Goal: Entertainment & Leisure: Consume media (video, audio)

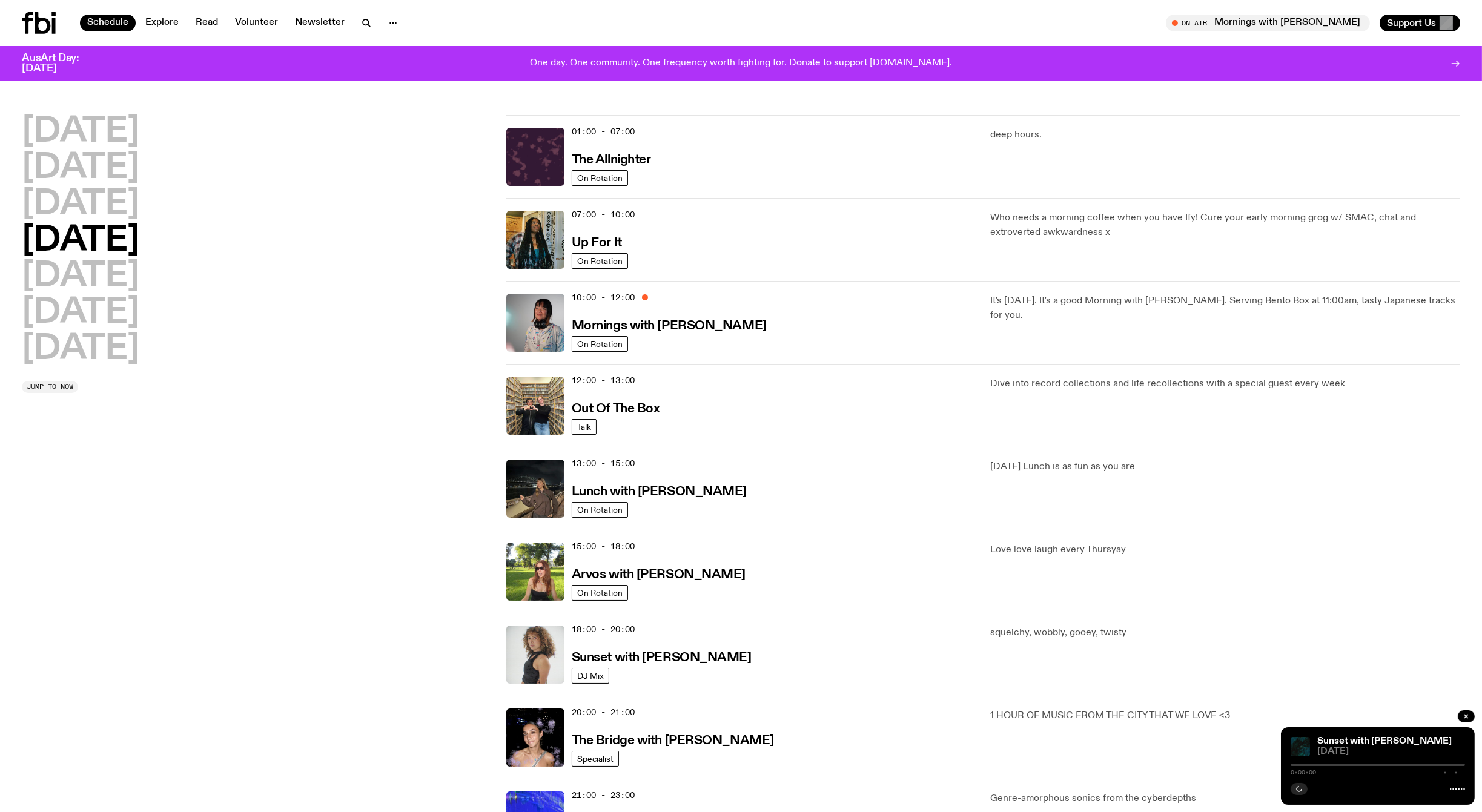
click at [35, 21] on icon at bounding box center [43, 23] width 16 height 22
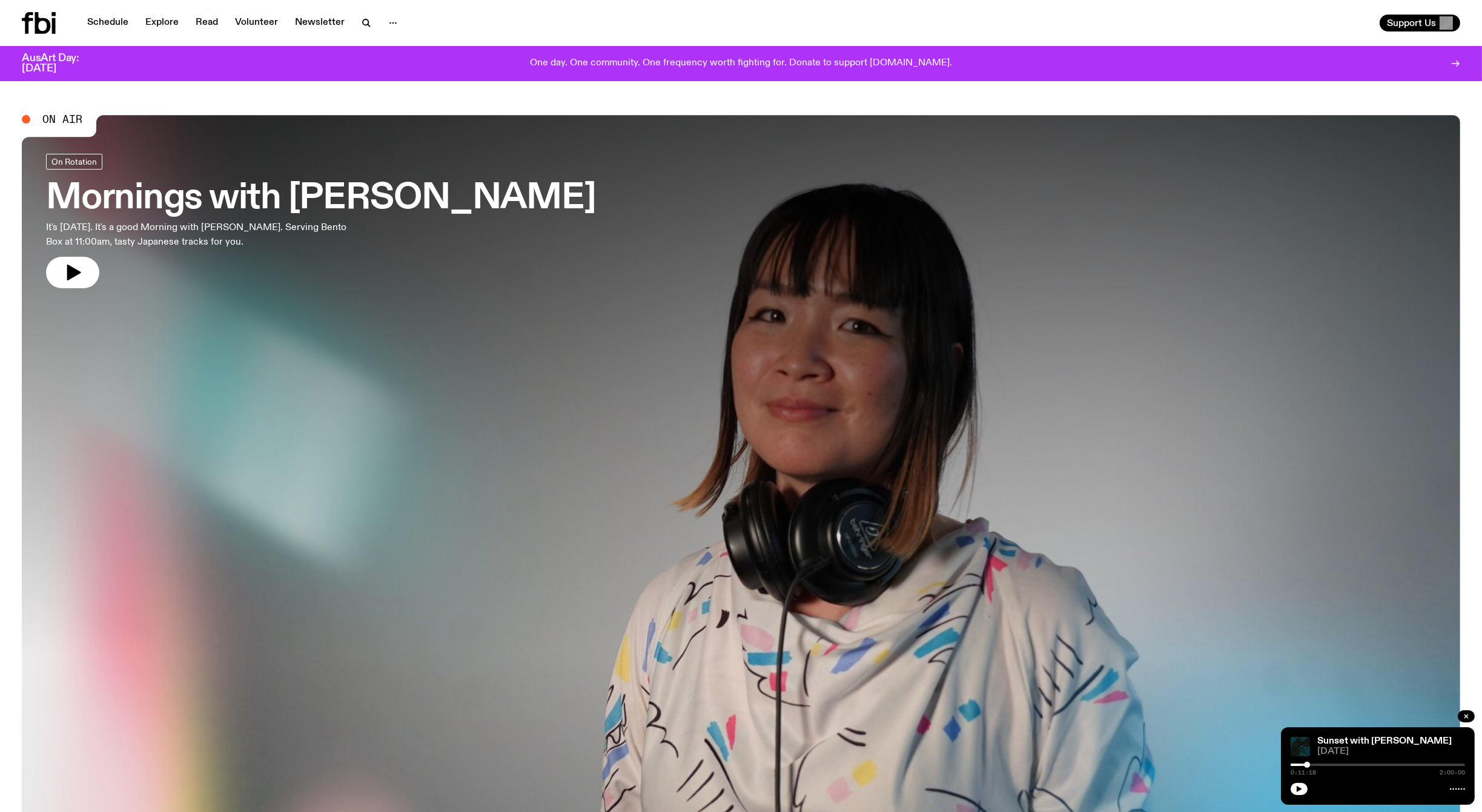
click at [44, 23] on icon at bounding box center [39, 23] width 34 height 22
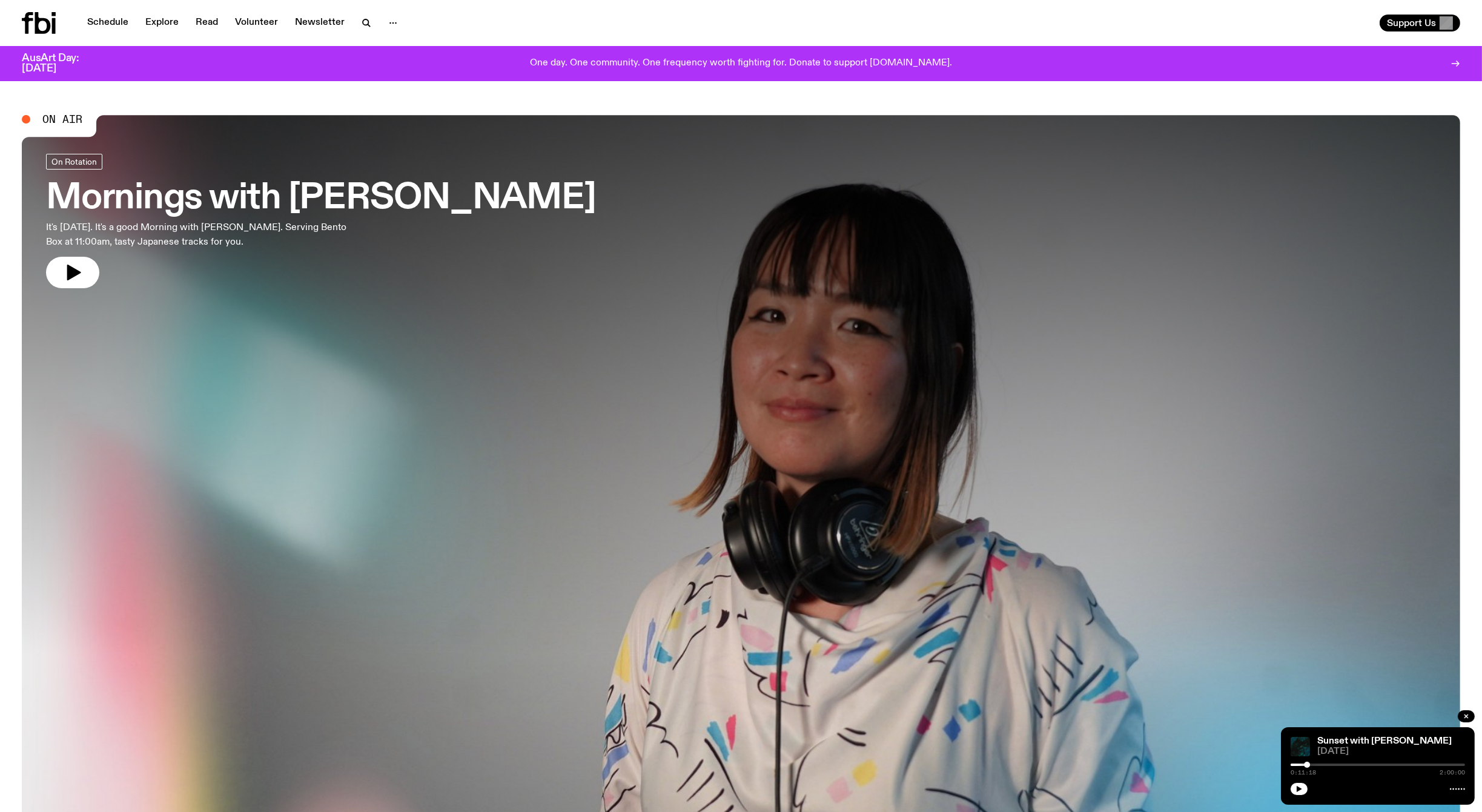
drag, startPoint x: 44, startPoint y: 23, endPoint x: 160, endPoint y: 46, distance: 118.3
click at [160, 46] on div "Schedule Explore Read Volunteer Newsletter About Us Contact Champions of emergi…" at bounding box center [741, 41] width 1482 height 81
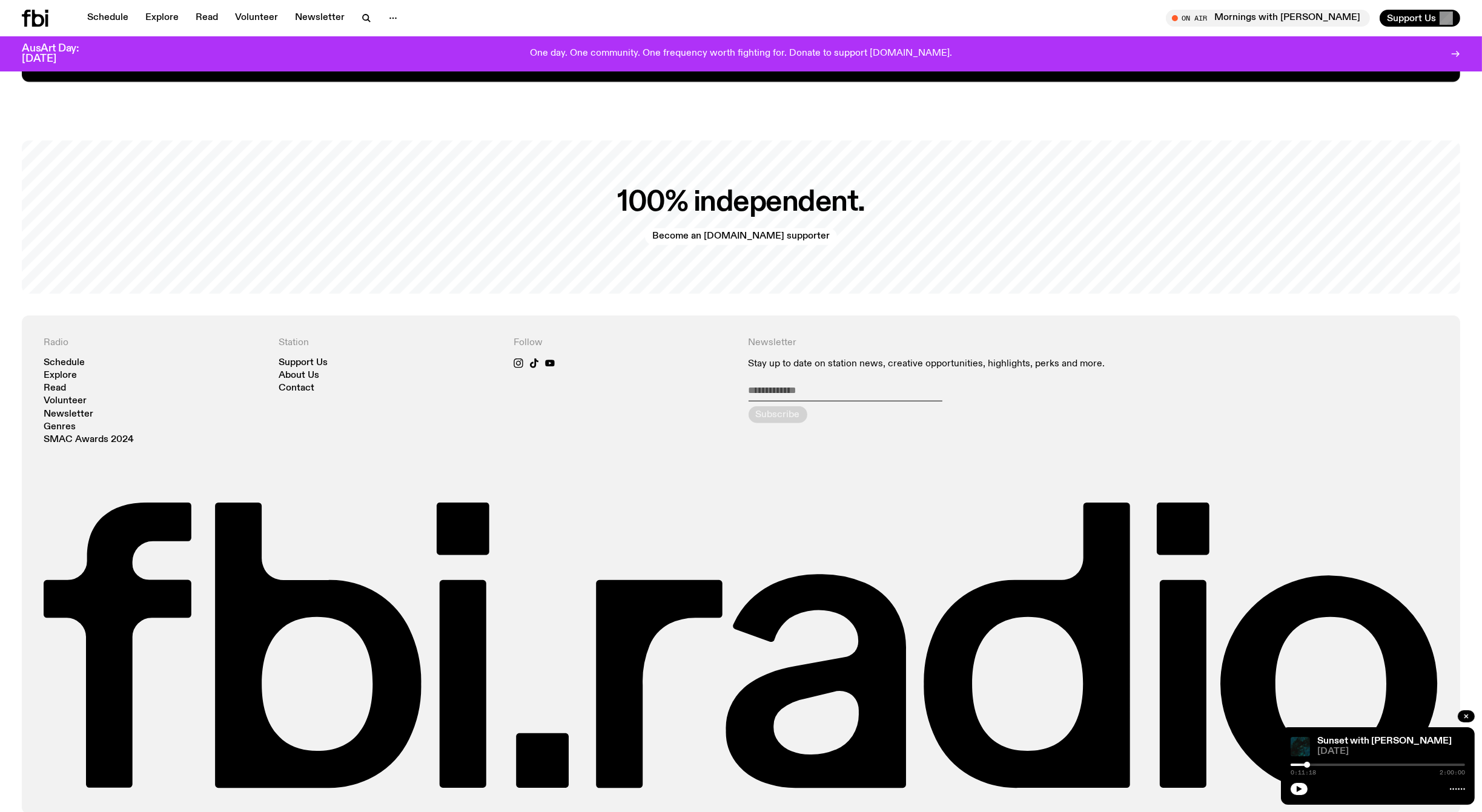
scroll to position [3118, 0]
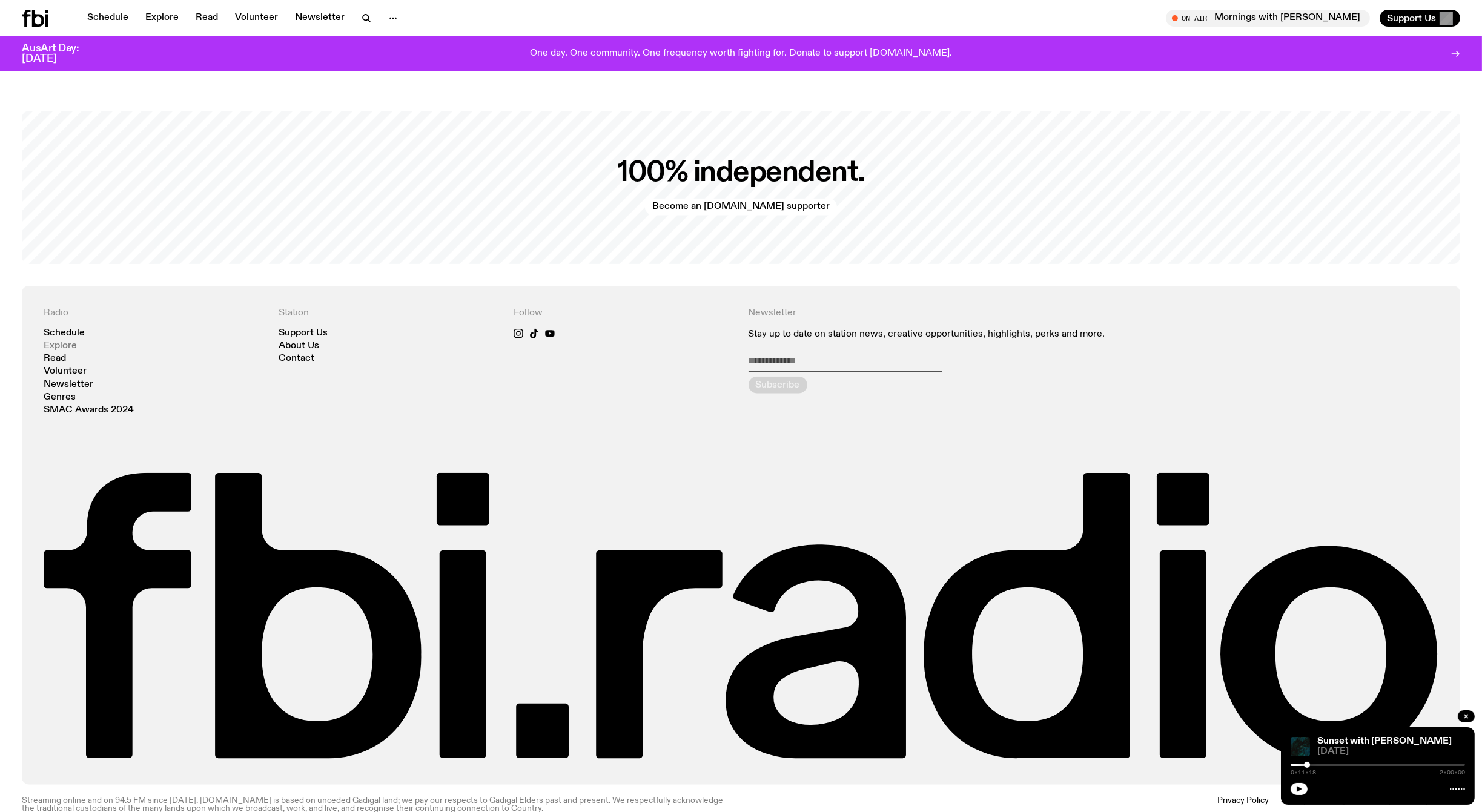
click at [57, 342] on link "Explore" at bounding box center [60, 346] width 34 height 9
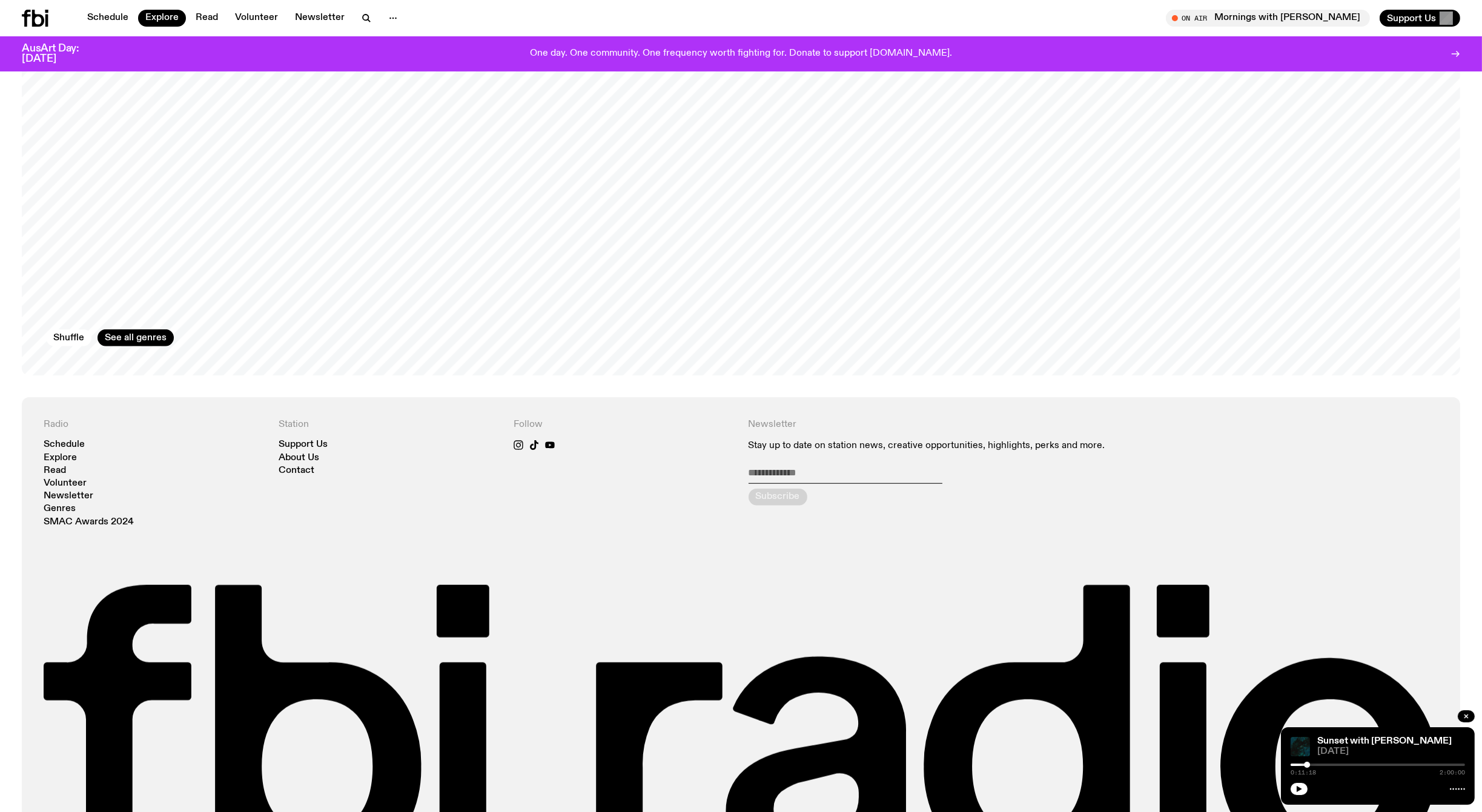
scroll to position [2388, 0]
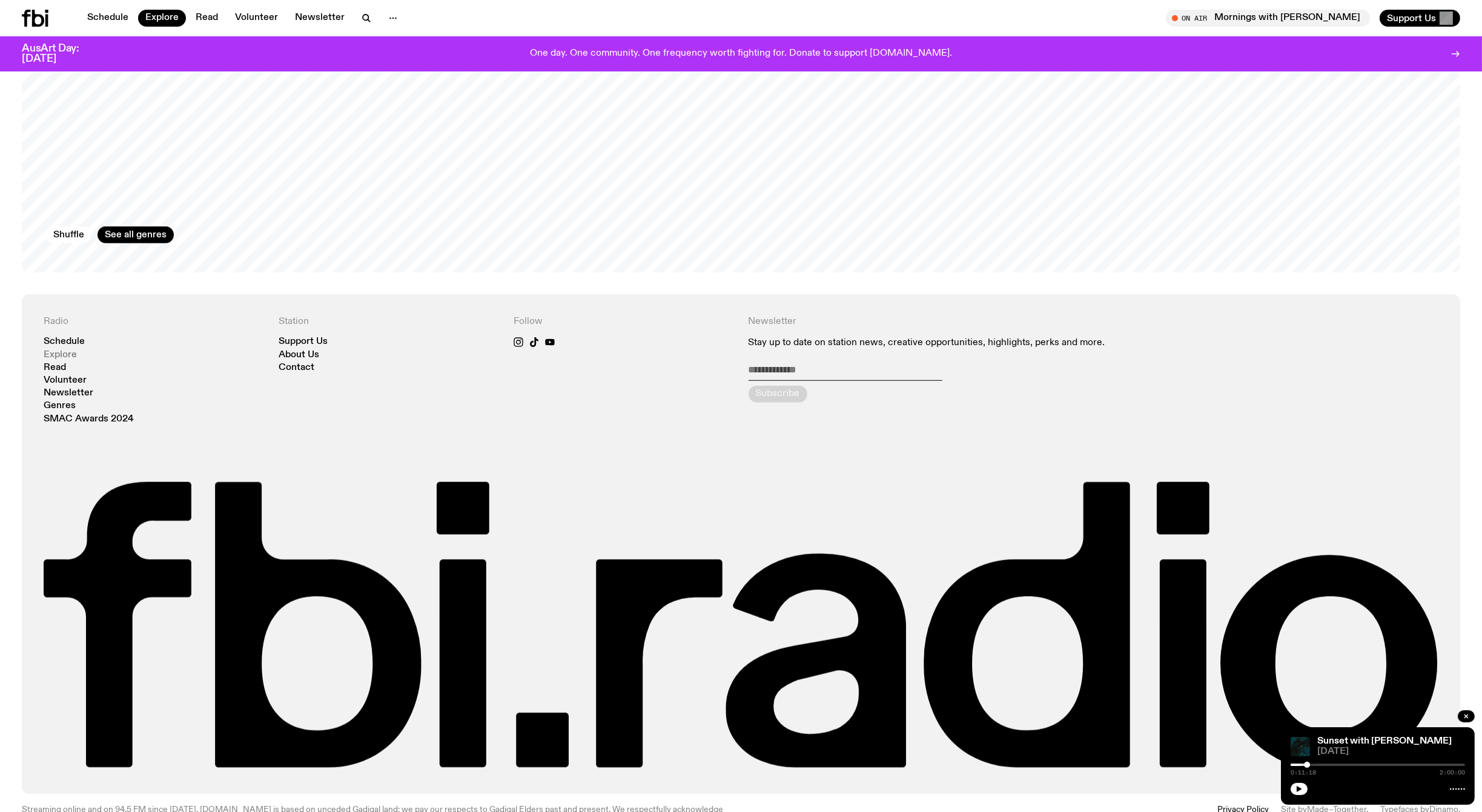
click at [54, 351] on link "Explore" at bounding box center [60, 355] width 34 height 9
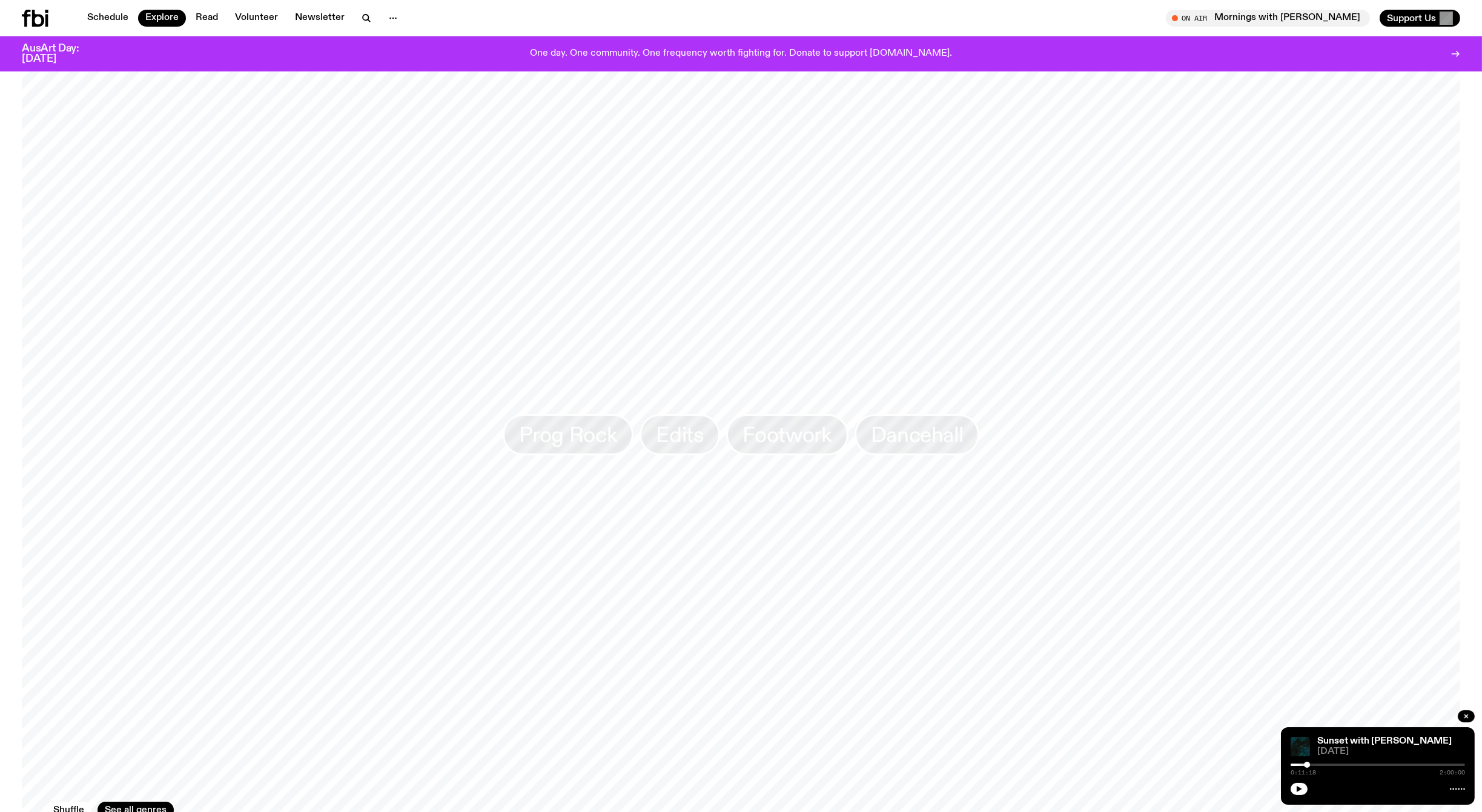
scroll to position [1816, 0]
click at [578, 420] on span "Prog Rock" at bounding box center [568, 432] width 99 height 24
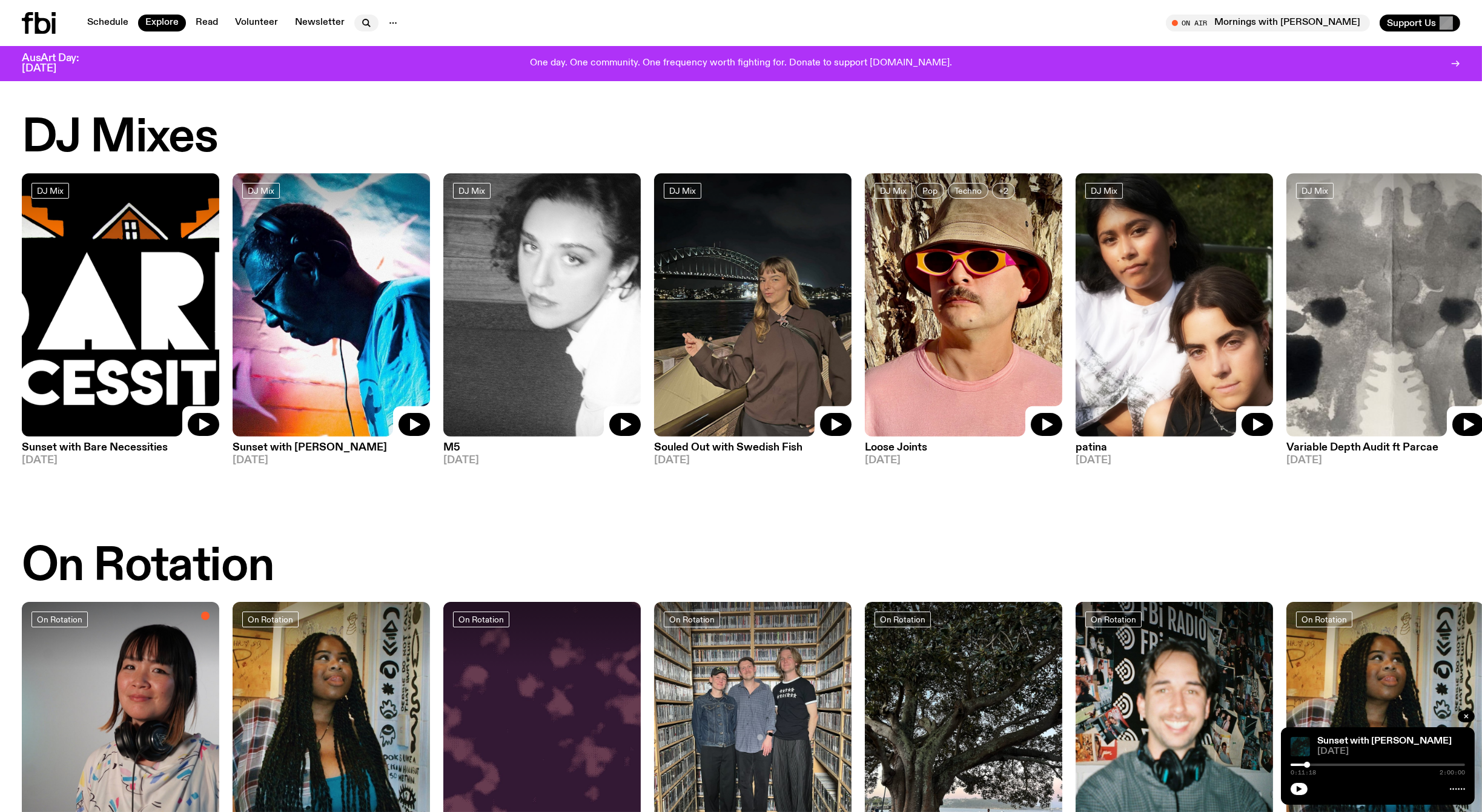
click at [362, 21] on icon "button" at bounding box center [366, 23] width 14 height 14
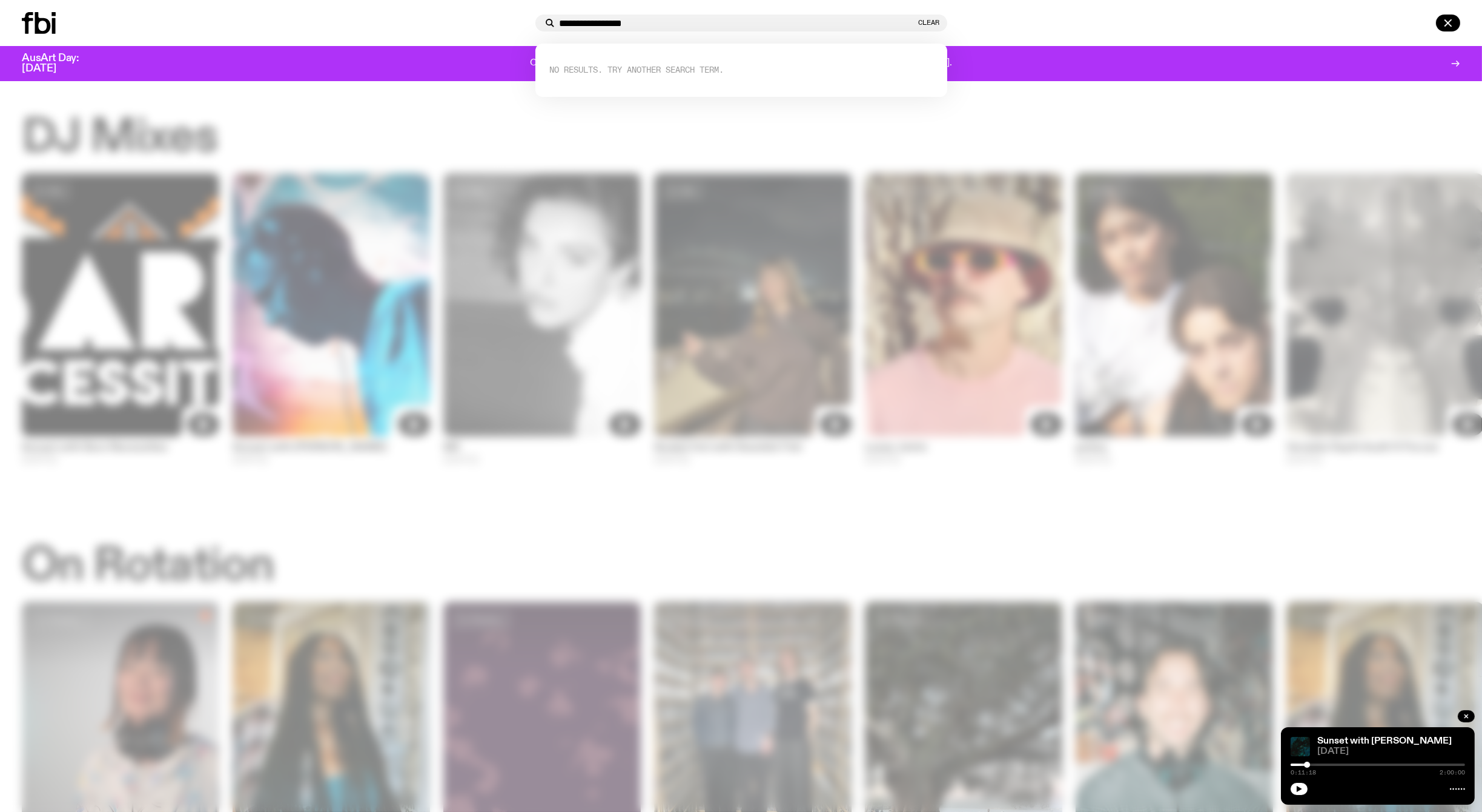
type input "**********"
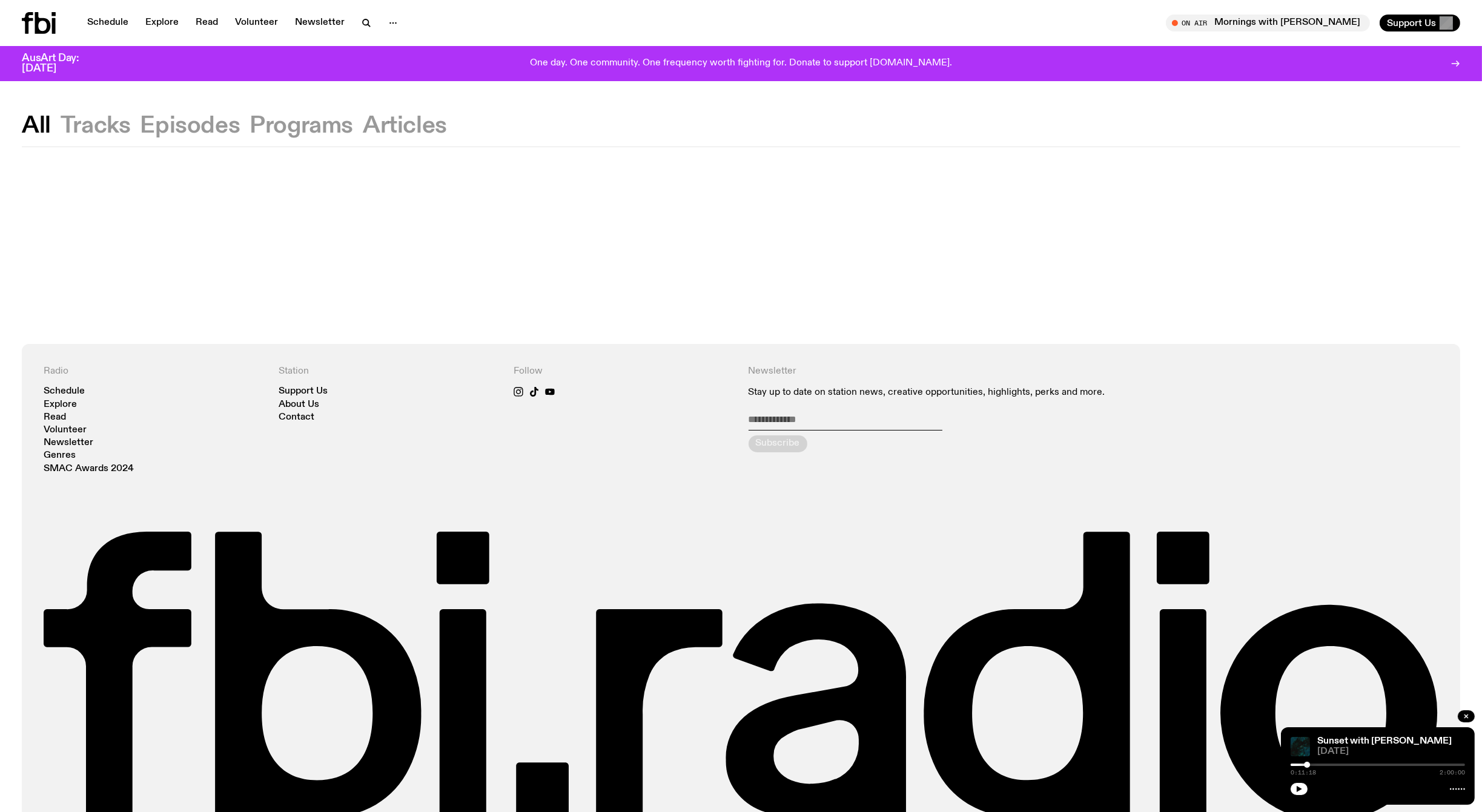
click at [407, 127] on button "Articles" at bounding box center [405, 126] width 84 height 22
click at [117, 18] on link "Schedule" at bounding box center [108, 23] width 56 height 17
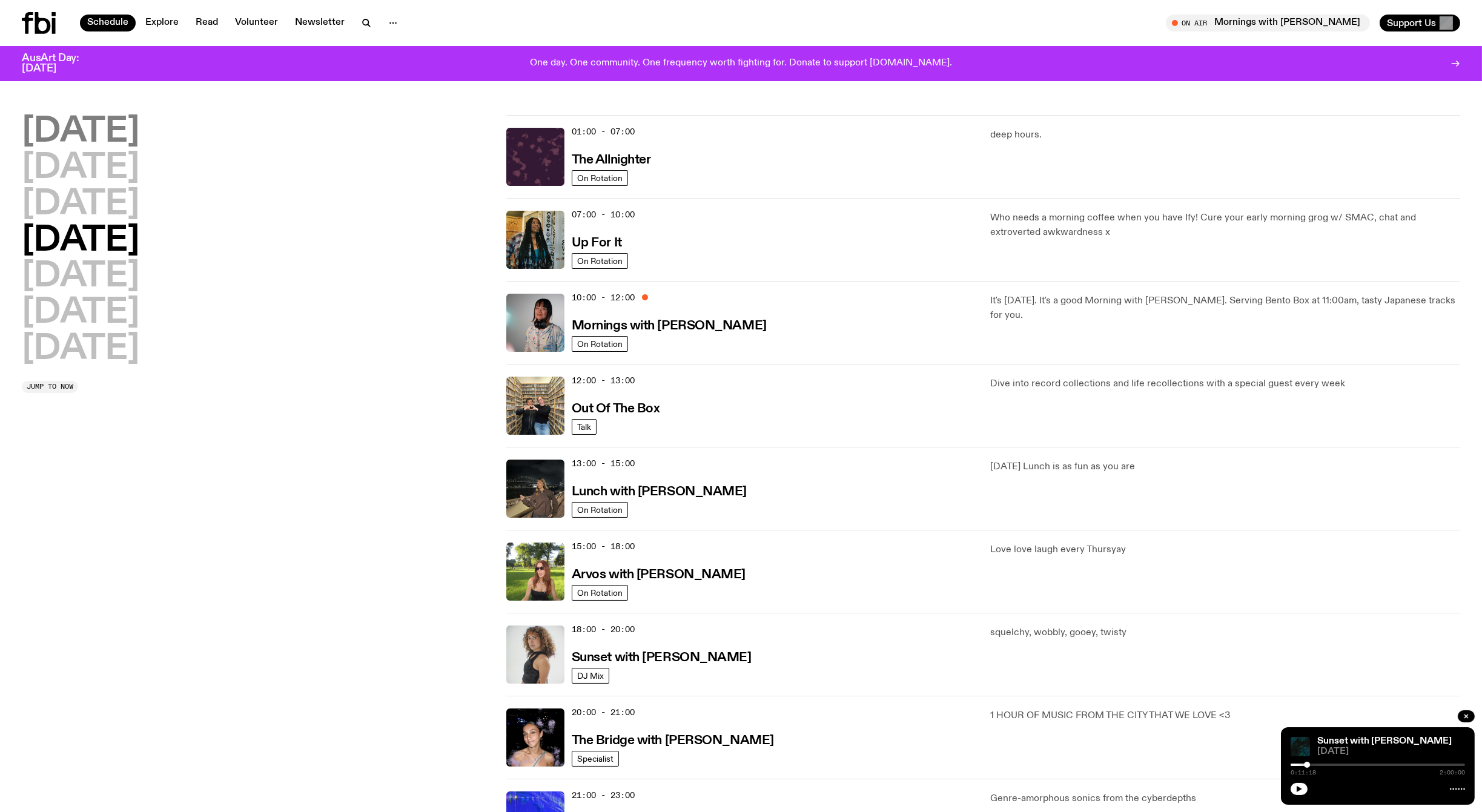
click at [107, 137] on h2 "[DATE]" at bounding box center [81, 132] width 117 height 34
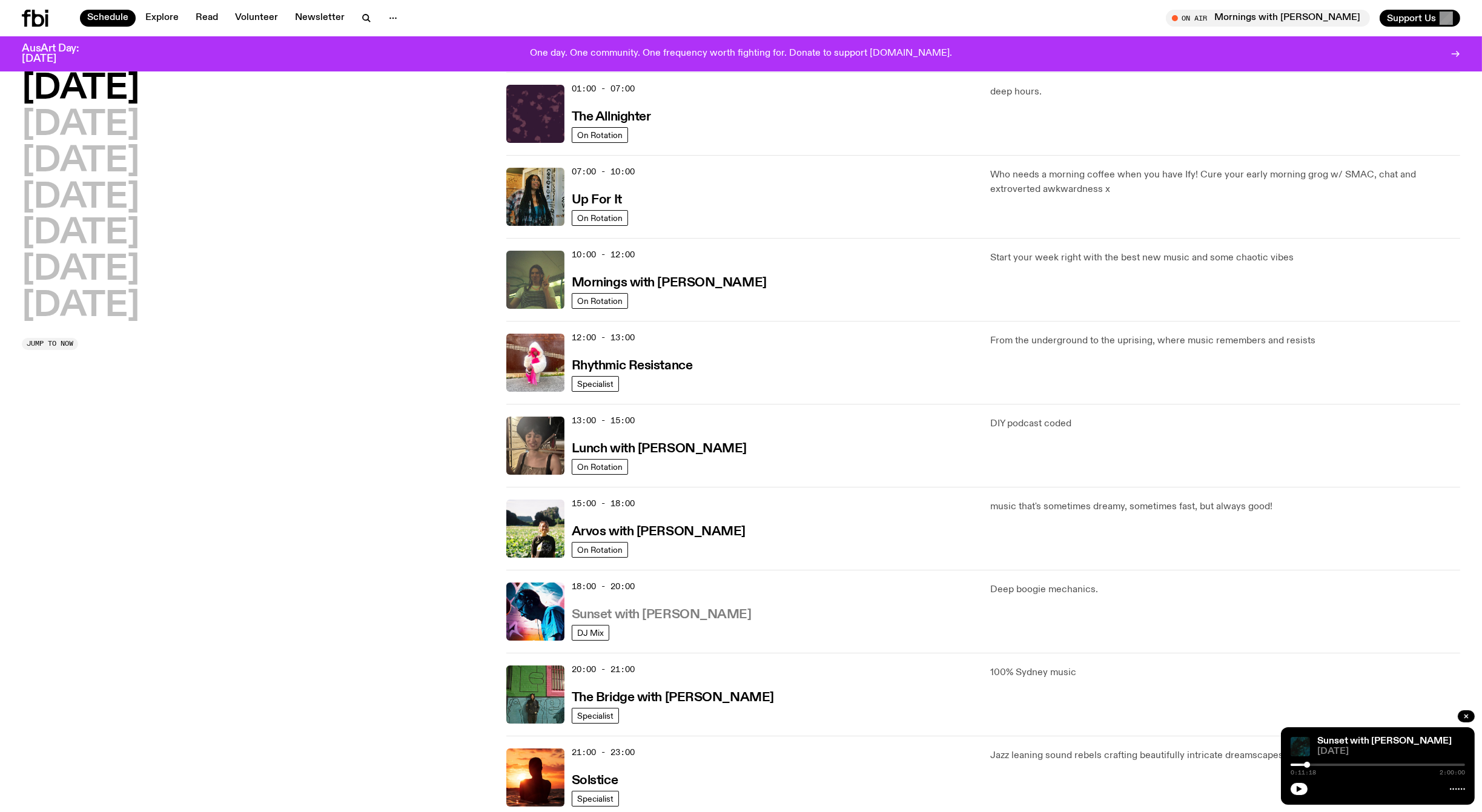
click at [643, 613] on h3 "Sunset with [PERSON_NAME]" at bounding box center [662, 615] width 180 height 13
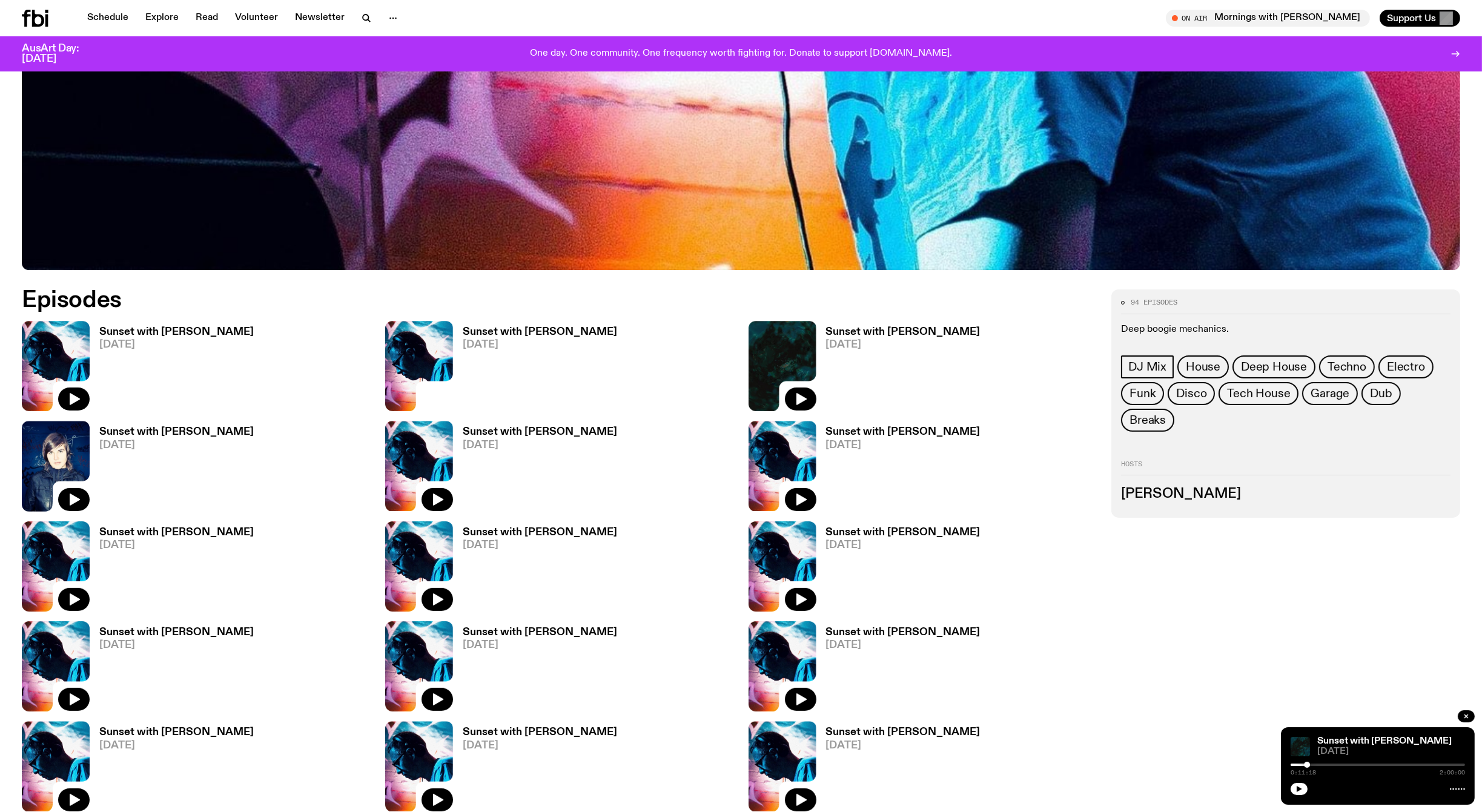
scroll to position [712, 0]
click at [81, 335] on img at bounding box center [56, 365] width 68 height 90
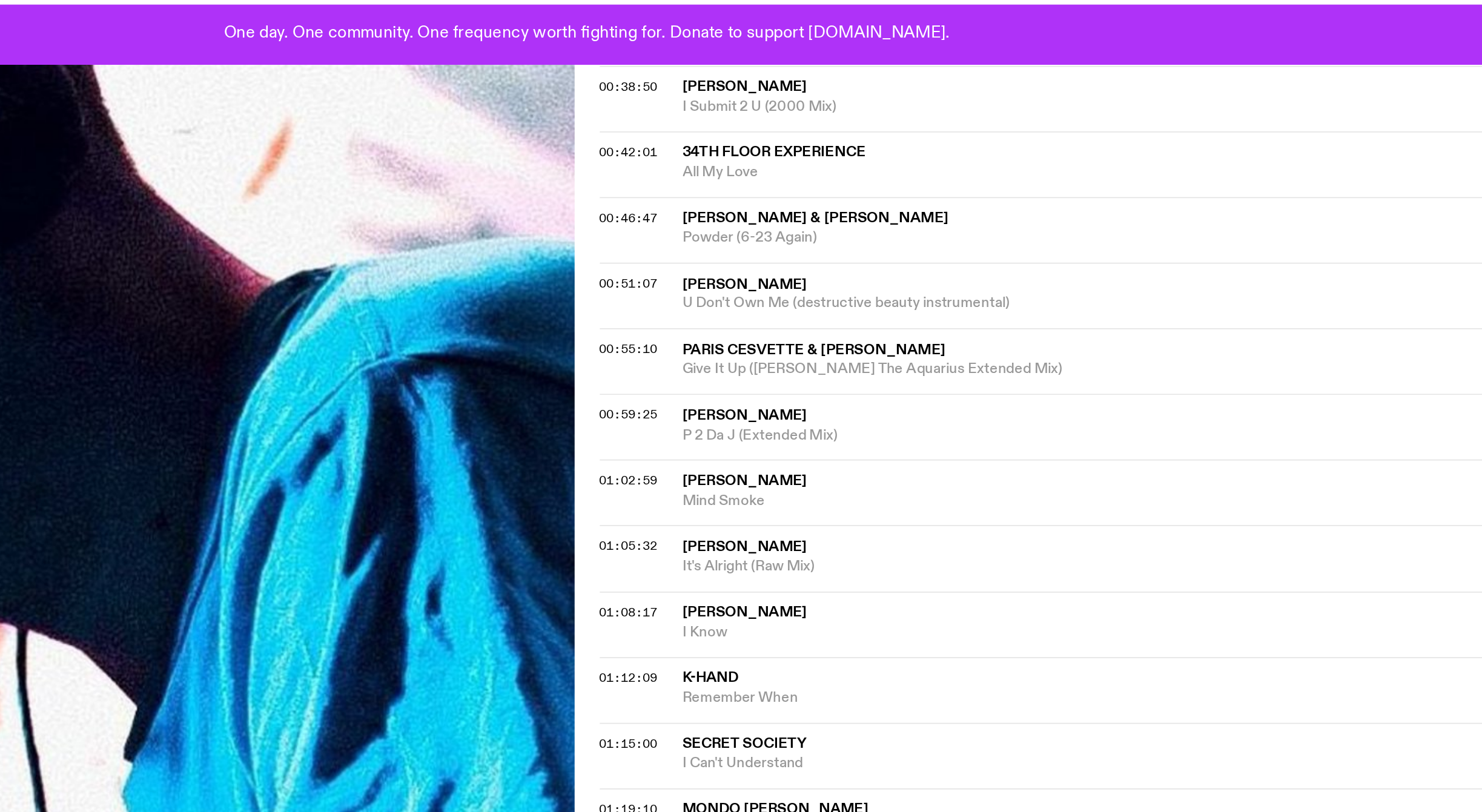
scroll to position [660, 0]
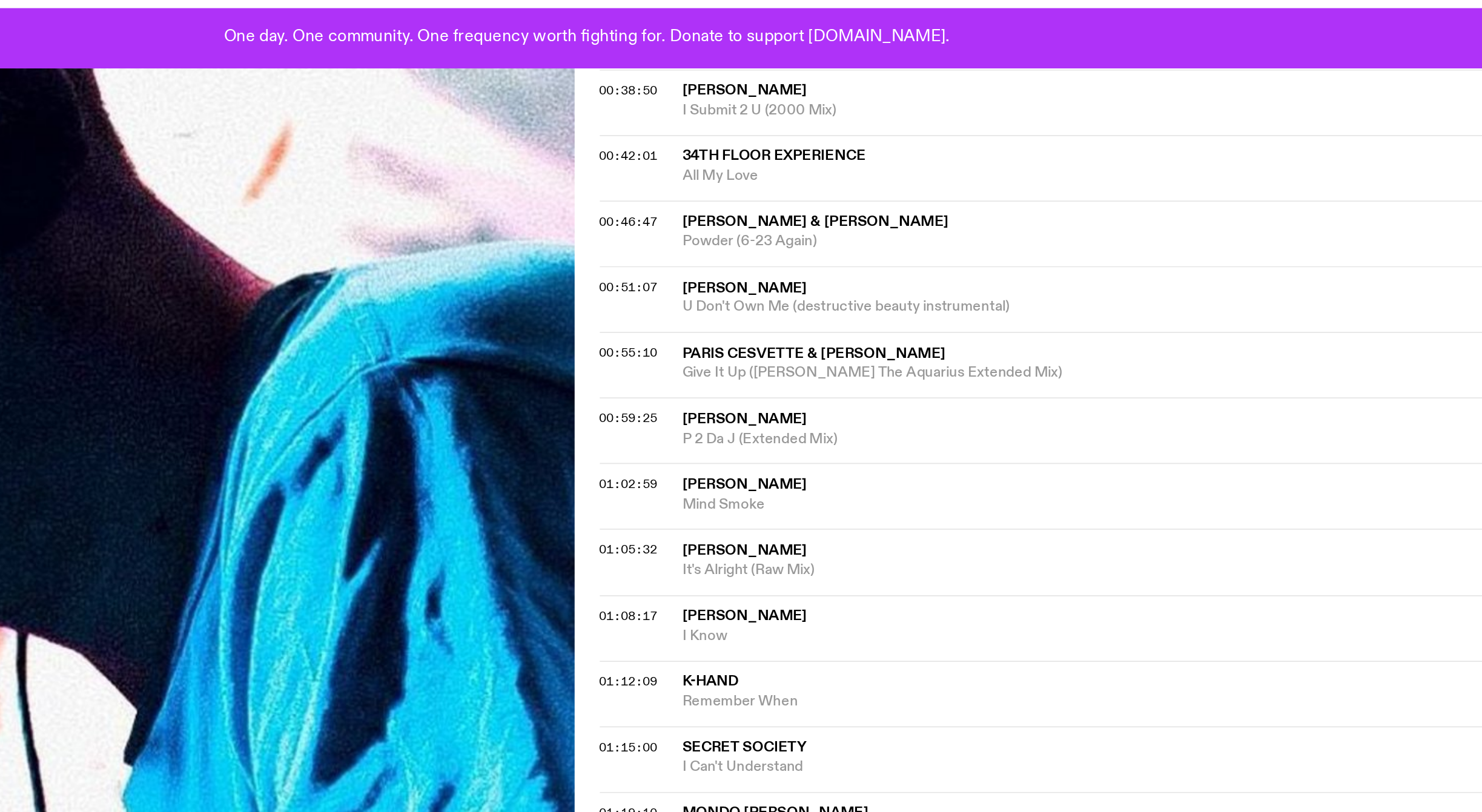
click at [741, 272] on div "Aired on [DATE] 6:00pm DJ Mix Deep boogie mechanics. Tracklist More Episodes Tr…" at bounding box center [741, 191] width 1482 height 1236
click at [749, 273] on span "00:59:25" at bounding box center [765, 275] width 34 height 10
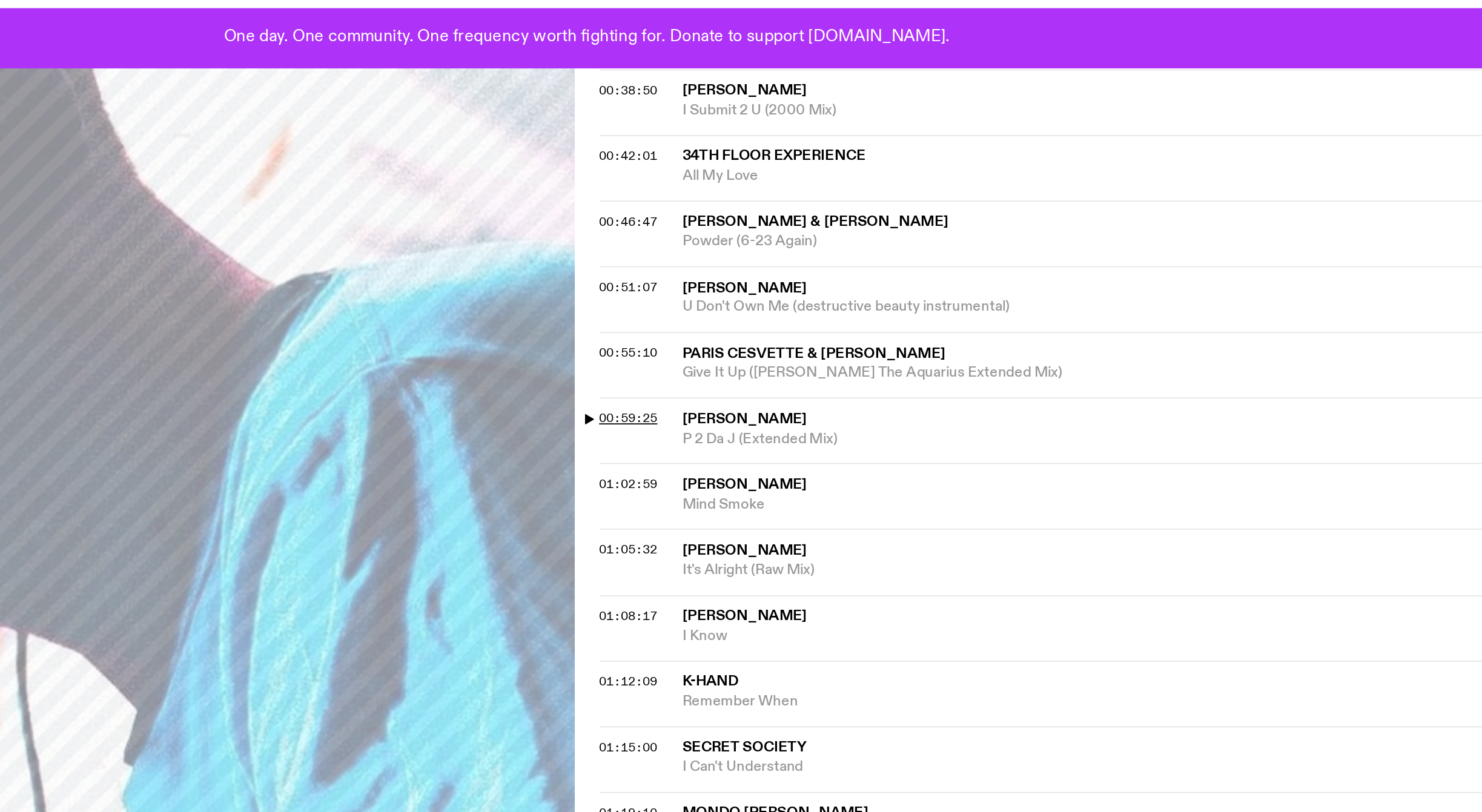
click at [768, 273] on div "Aired on [DATE] 6:00pm DJ Mix Deep boogie mechanics. Tracklist More Episodes Tr…" at bounding box center [741, 191] width 1482 height 1236
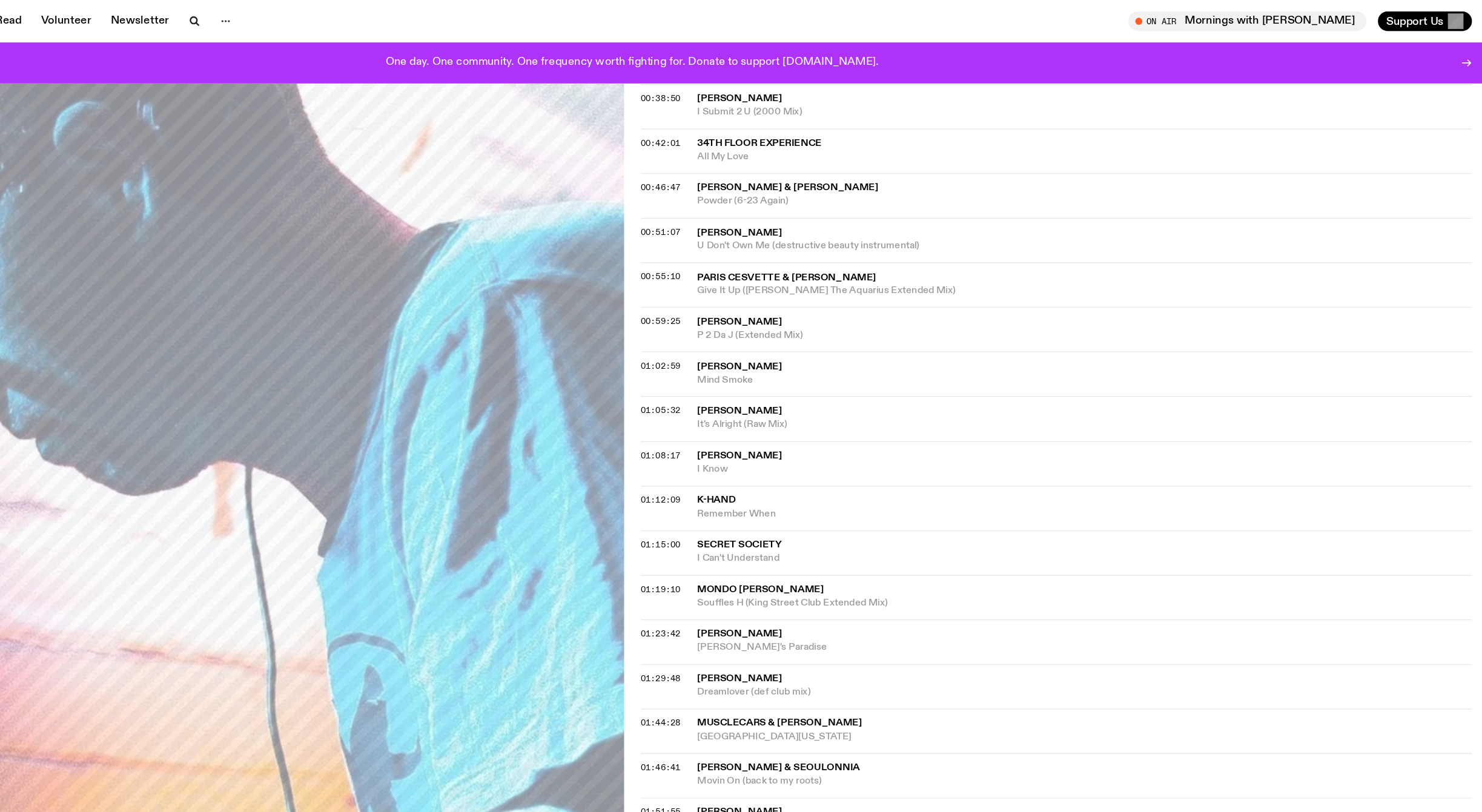
scroll to position [0, 0]
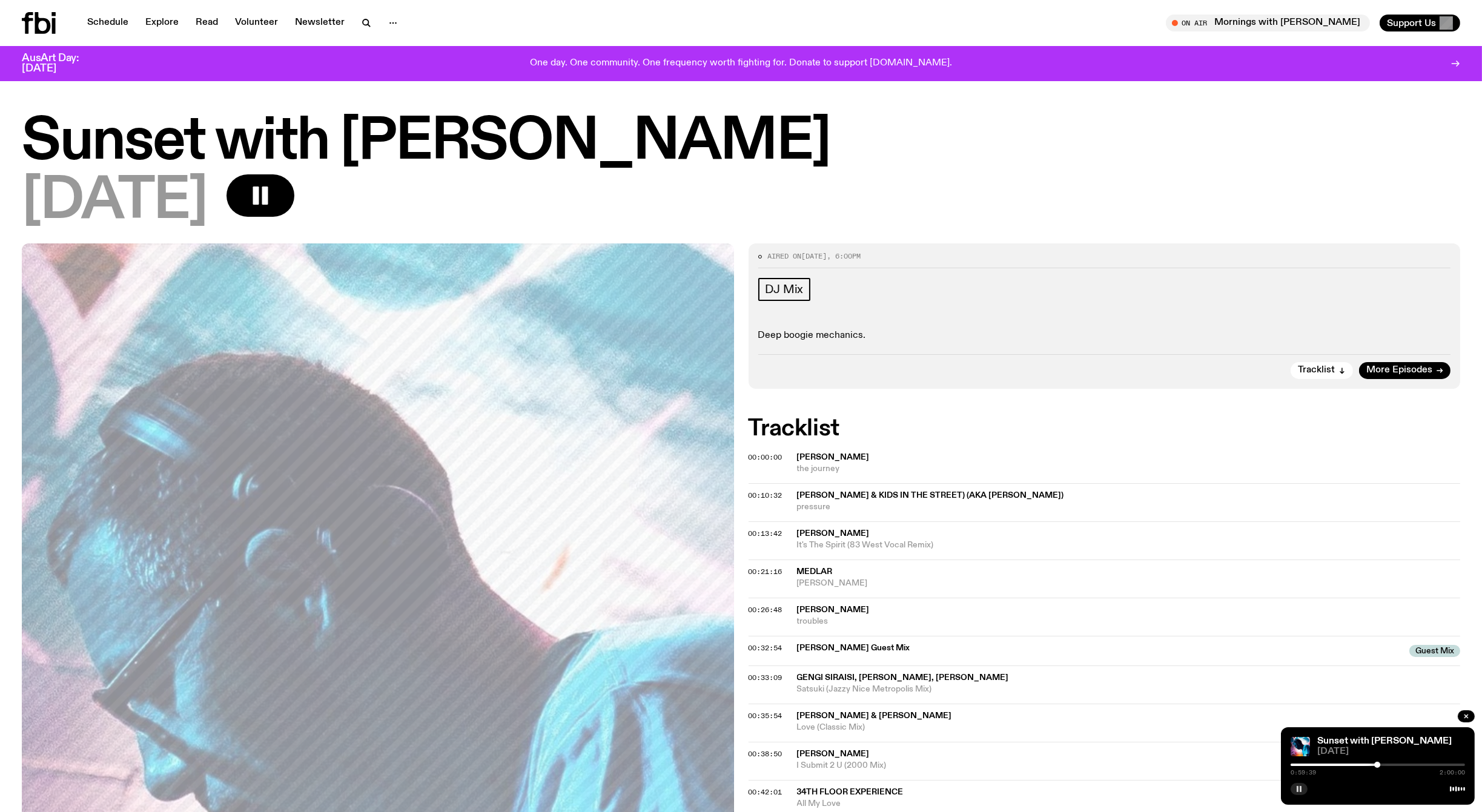
click at [1297, 788] on rect "button" at bounding box center [1298, 789] width 2 height 6
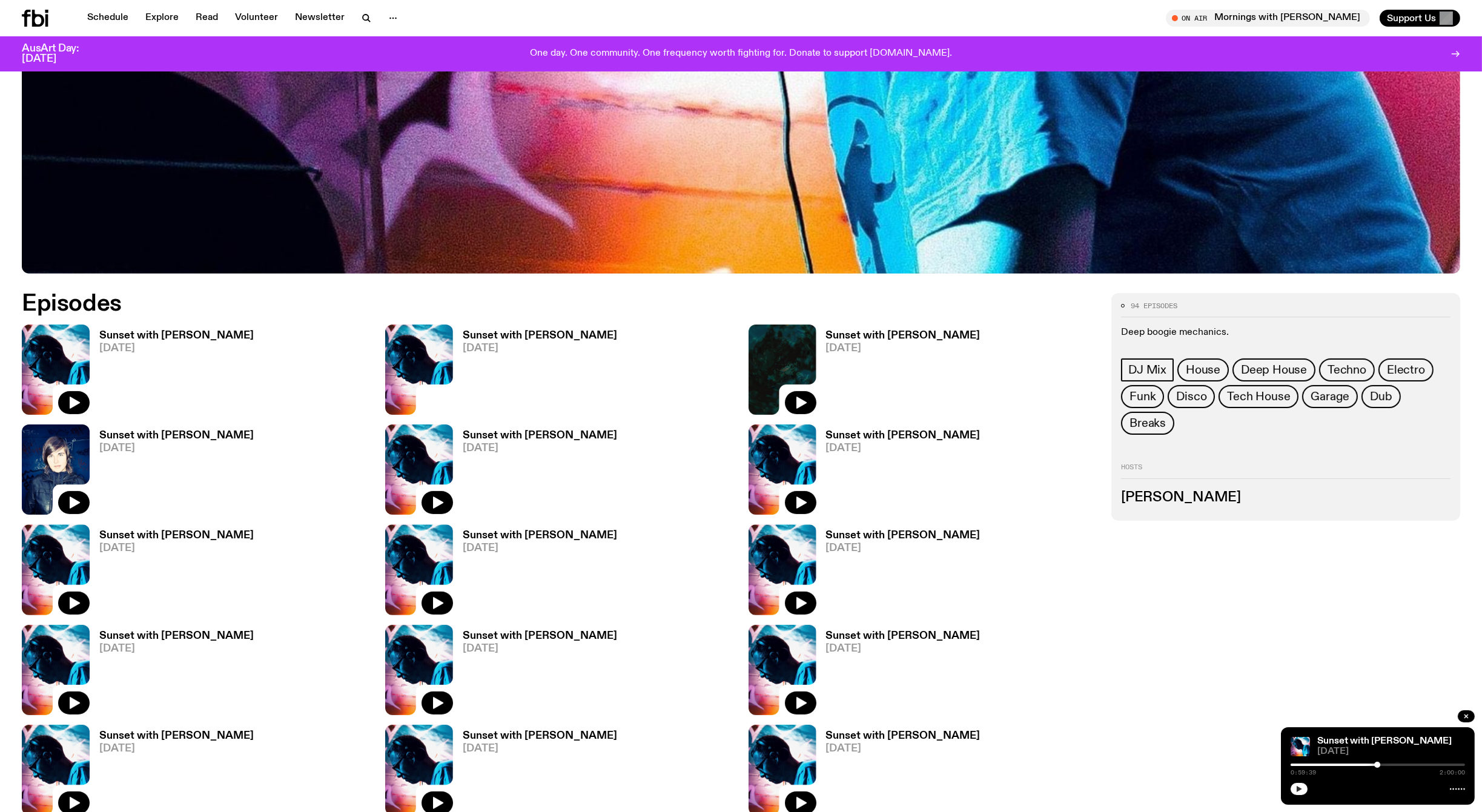
scroll to position [703, 0]
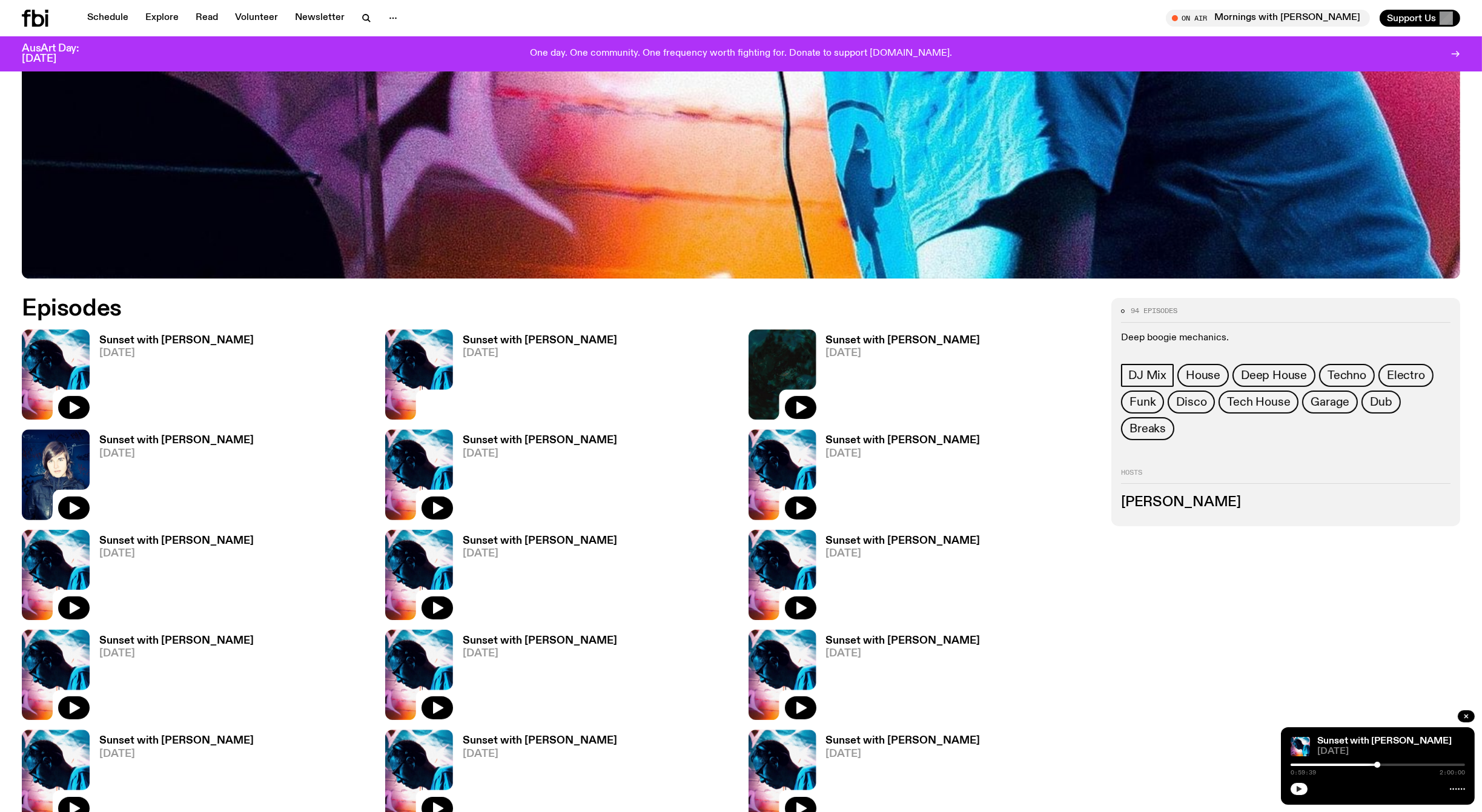
click at [465, 343] on h3 "Sunset with [PERSON_NAME]" at bounding box center [540, 340] width 154 height 10
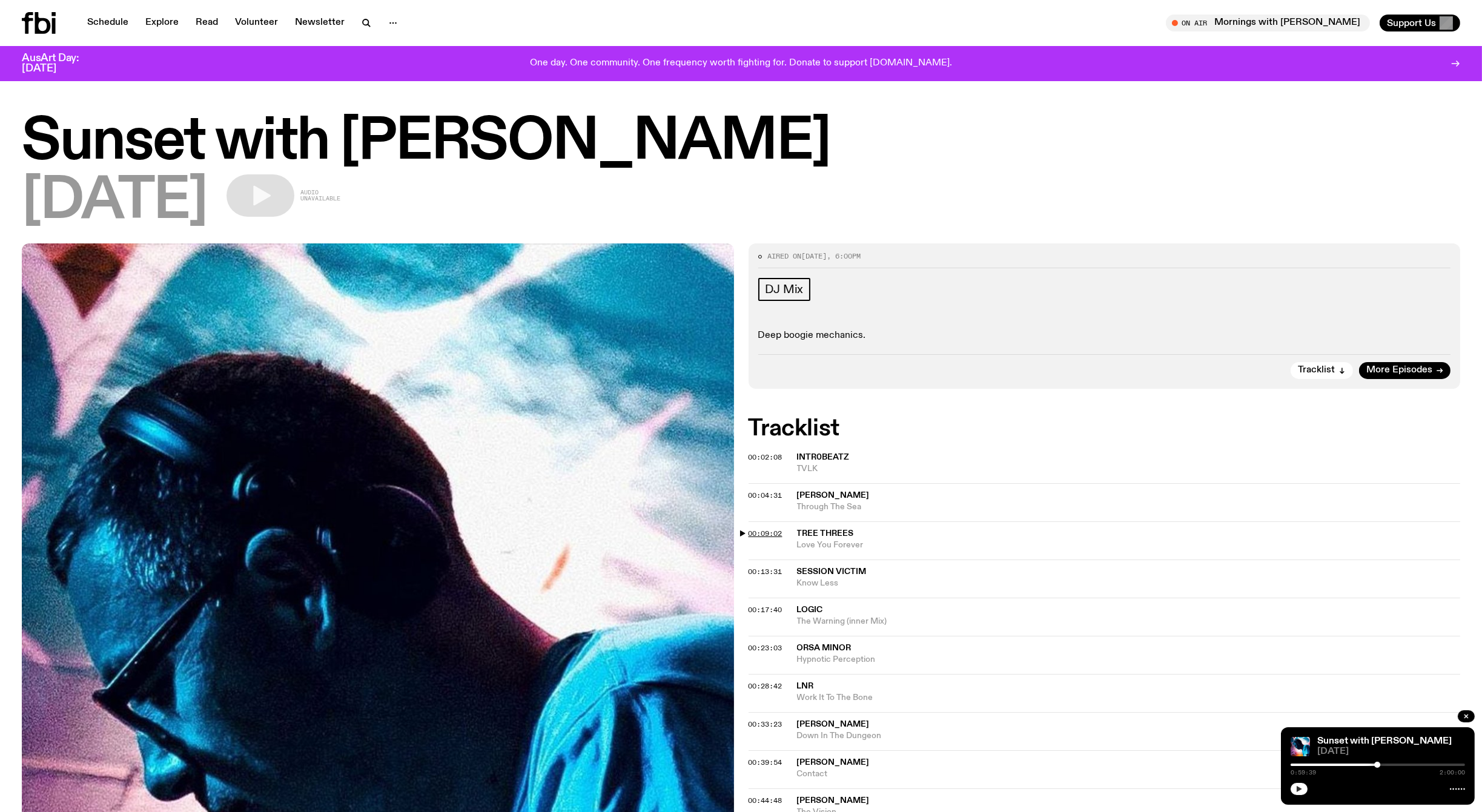
click at [758, 530] on span "00:09:02" at bounding box center [765, 534] width 34 height 10
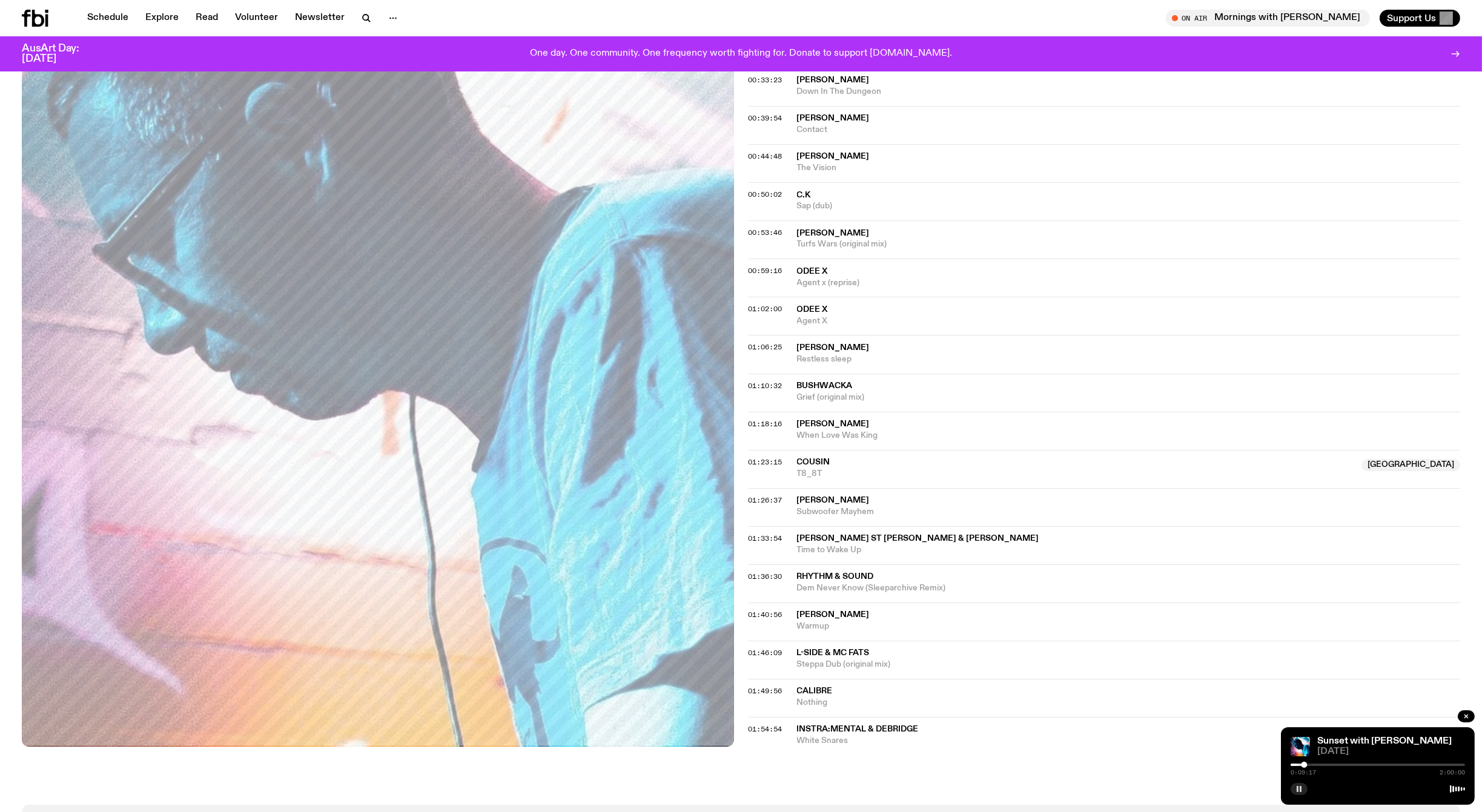
scroll to position [631, 0]
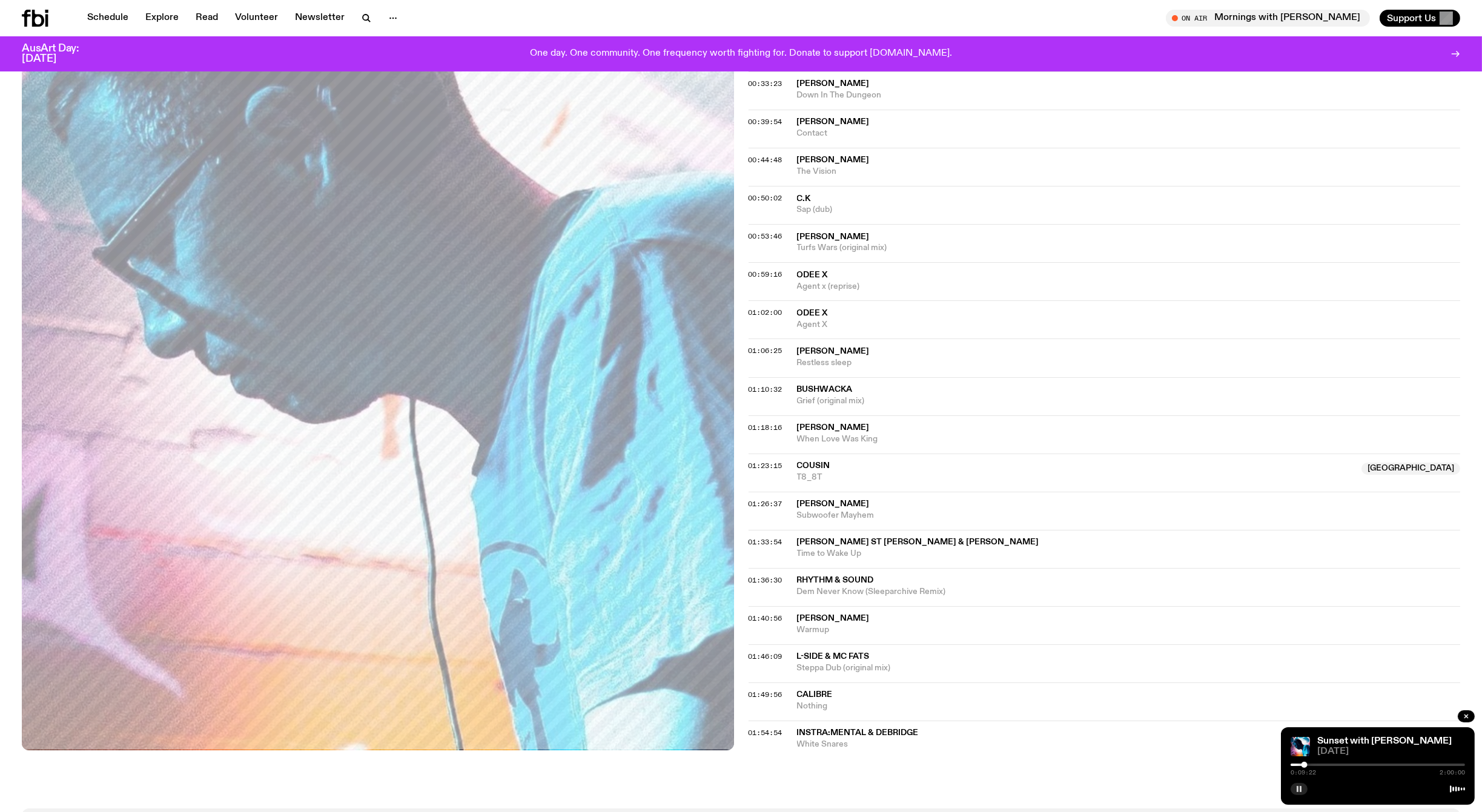
click at [957, 462] on span "Cousin" at bounding box center [1076, 466] width 558 height 11
click at [759, 462] on span "01:23:15" at bounding box center [765, 466] width 34 height 10
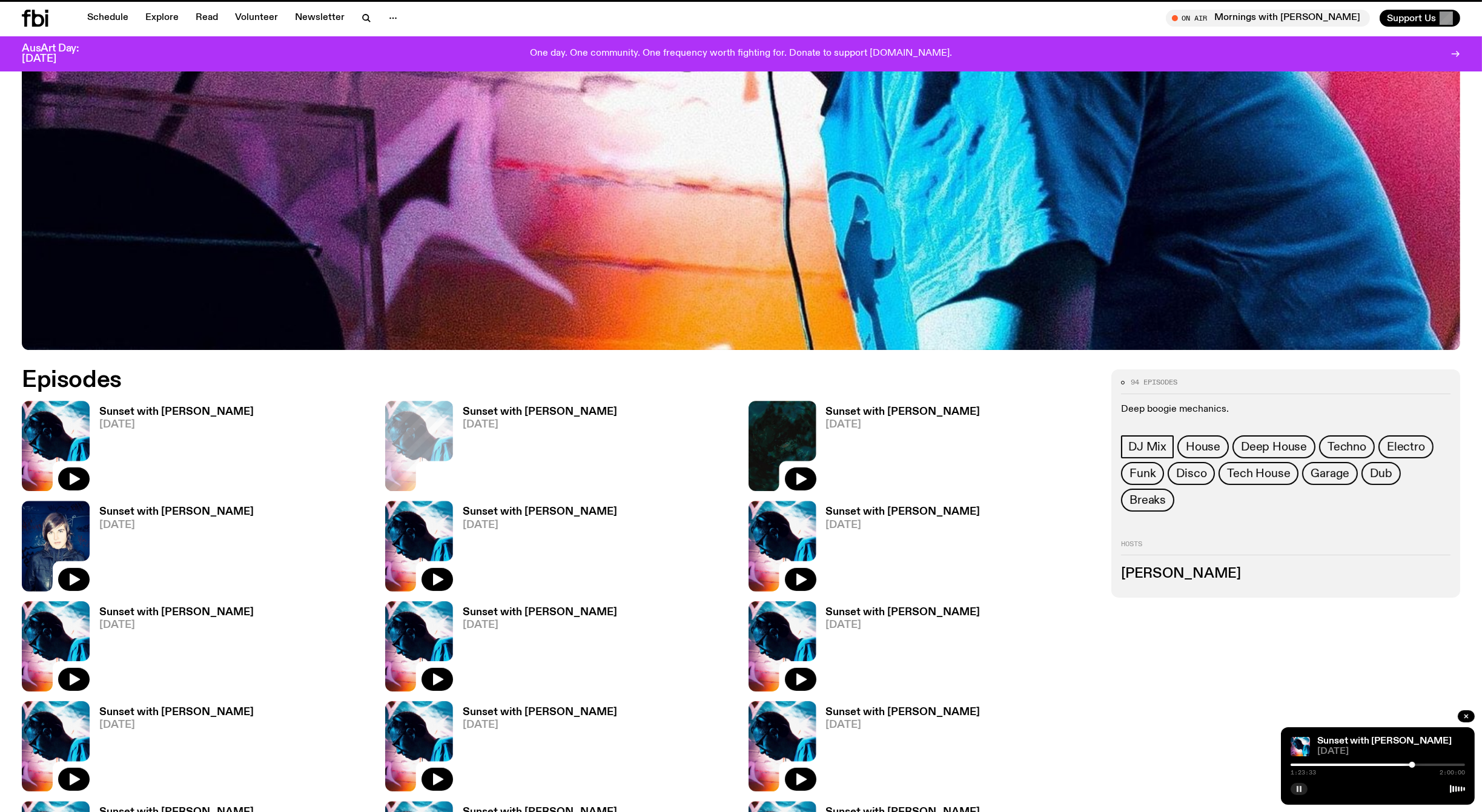
scroll to position [703, 0]
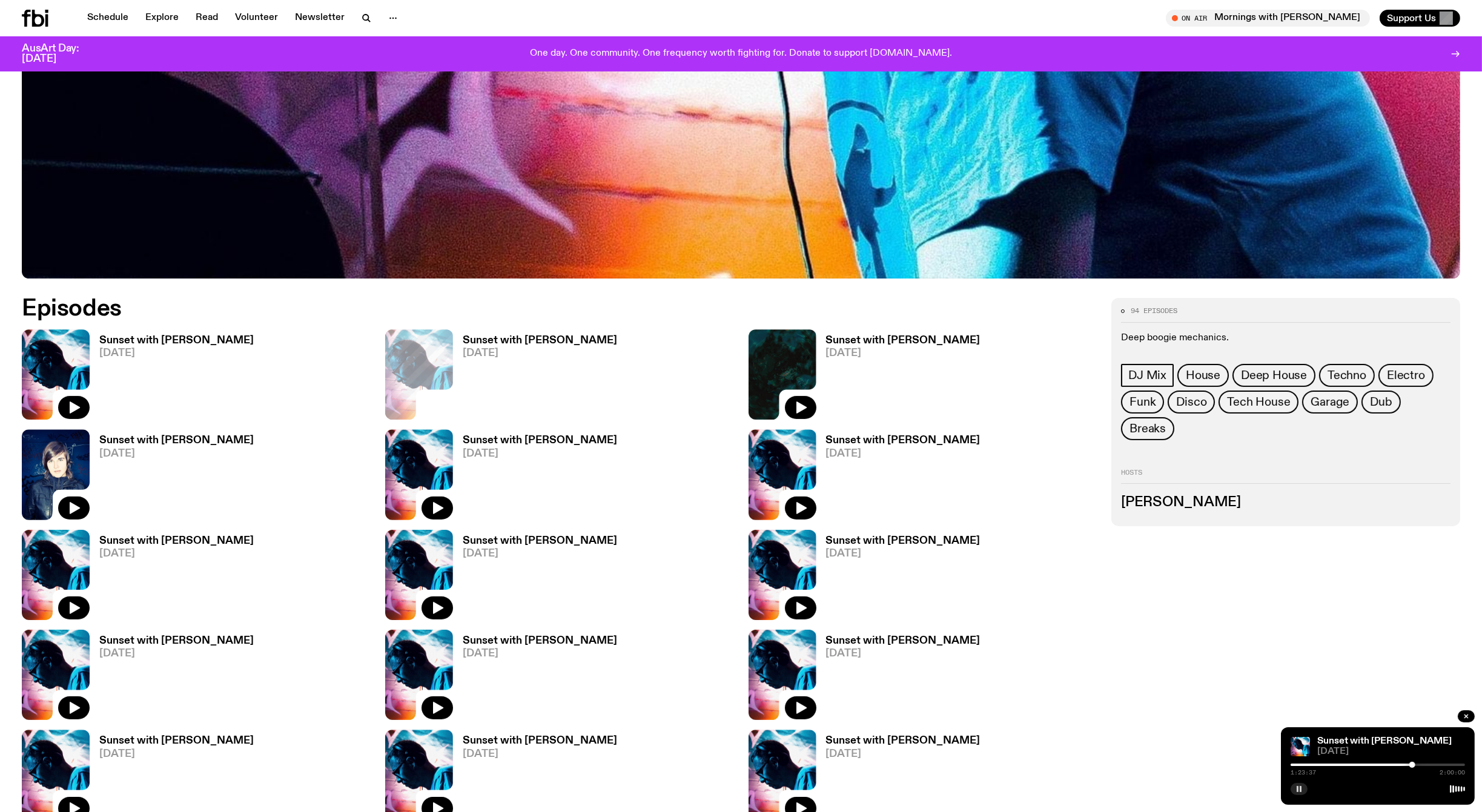
click at [135, 457] on span "[DATE]" at bounding box center [177, 454] width 154 height 10
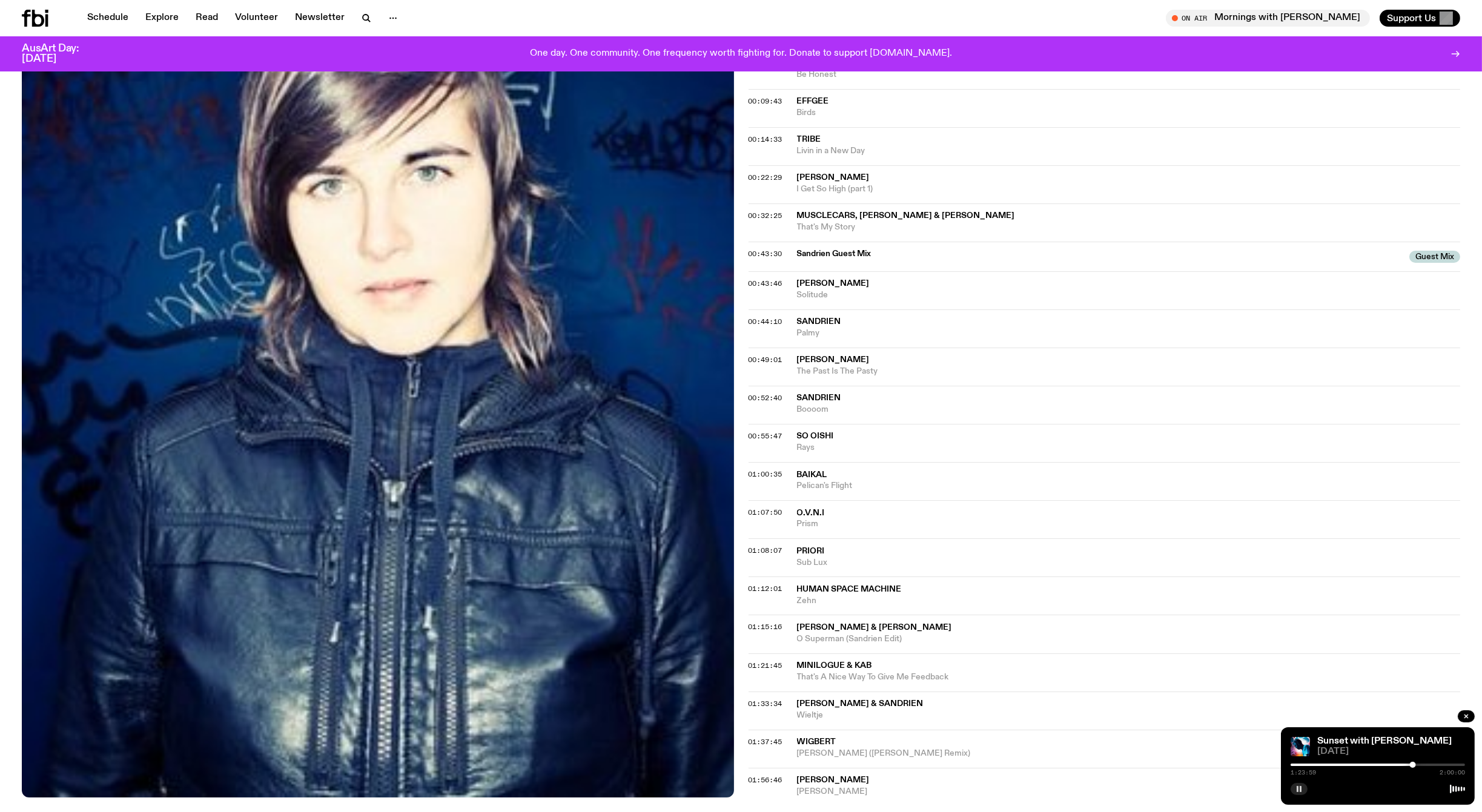
scroll to position [365, 0]
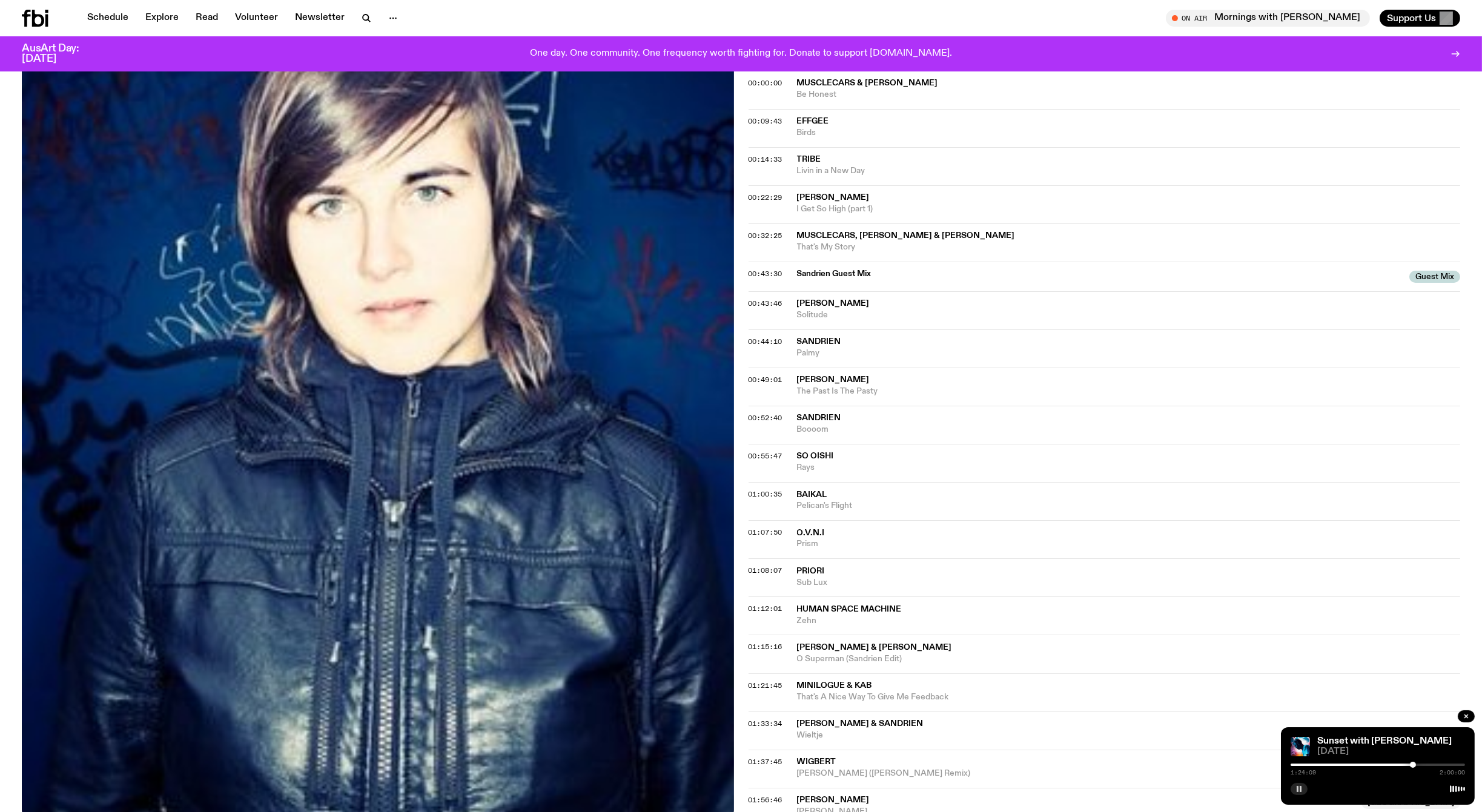
click at [818, 204] on span "I Get So High (part 1)" at bounding box center [1129, 209] width 664 height 11
click at [760, 194] on span "00:22:29" at bounding box center [765, 197] width 34 height 10
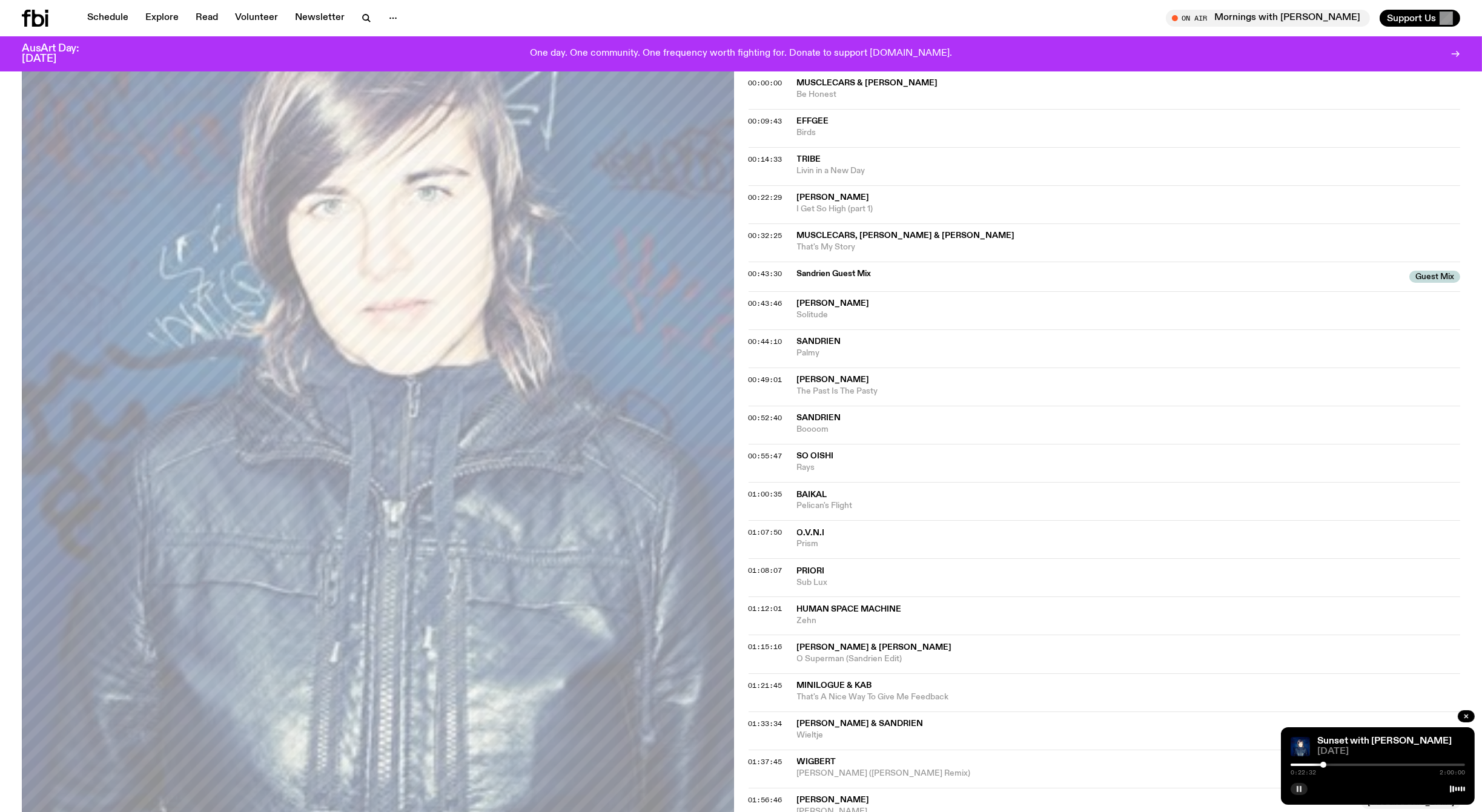
click at [1333, 764] on div at bounding box center [1378, 765] width 174 height 2
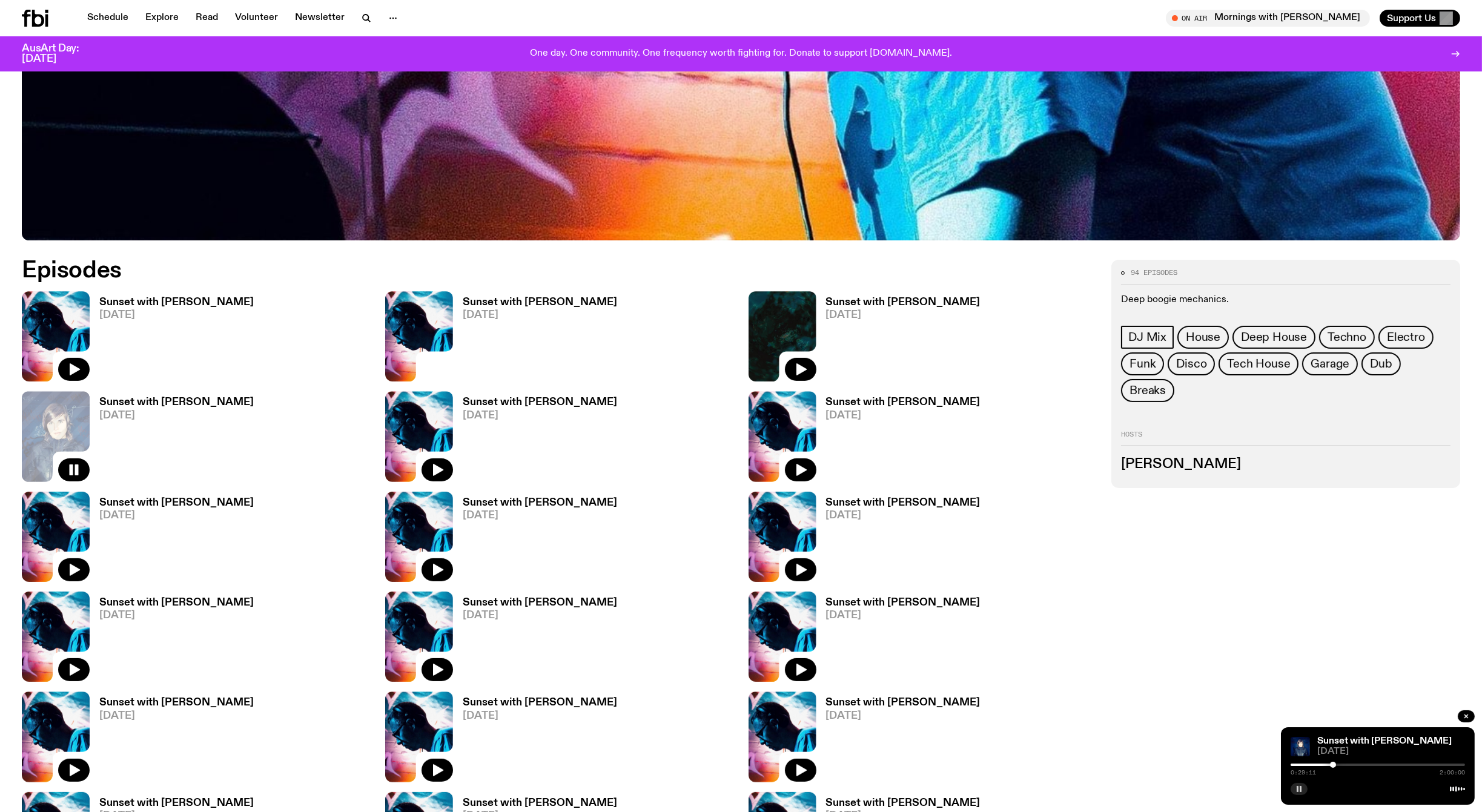
scroll to position [745, 0]
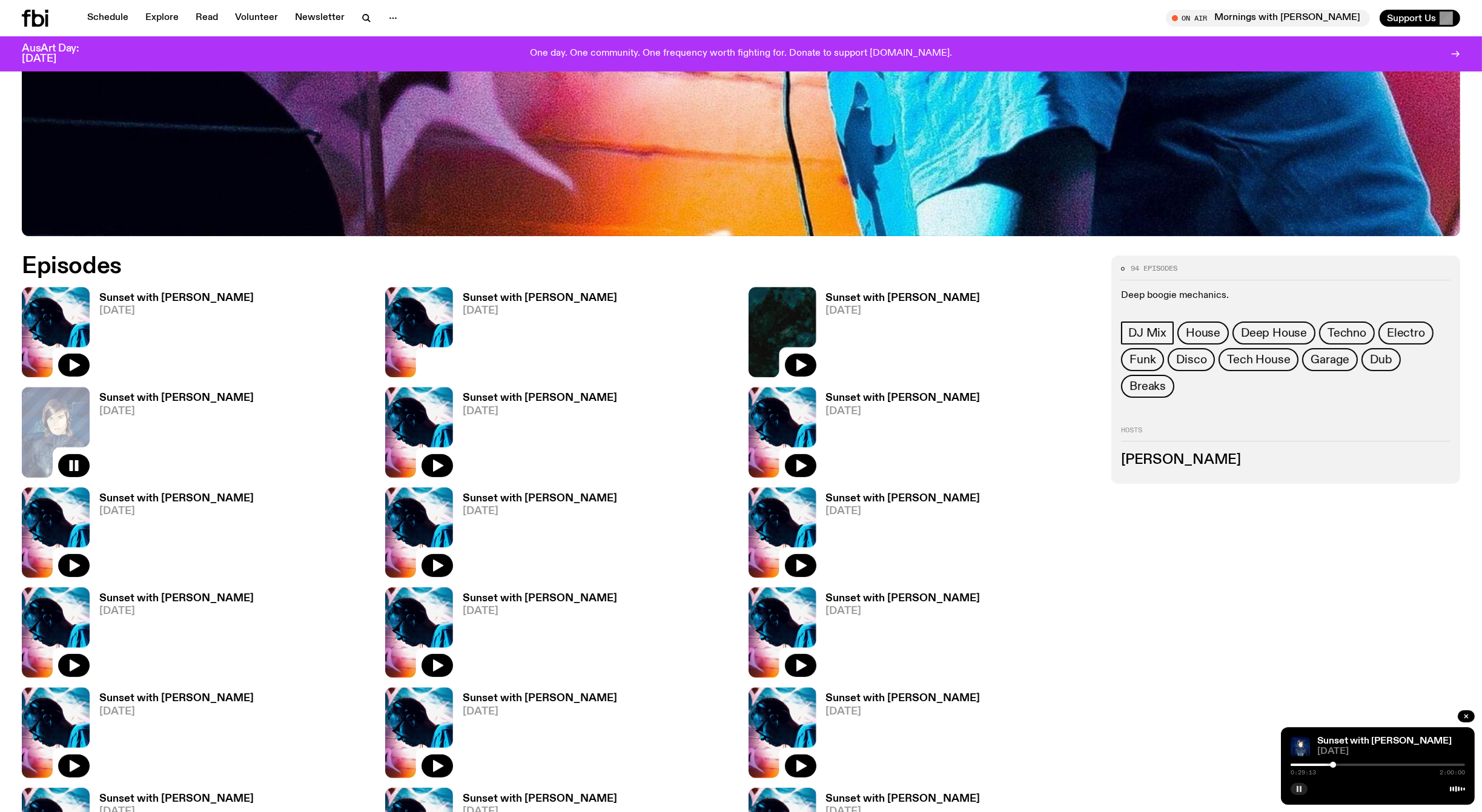
click at [119, 513] on span "[DATE]" at bounding box center [177, 511] width 154 height 10
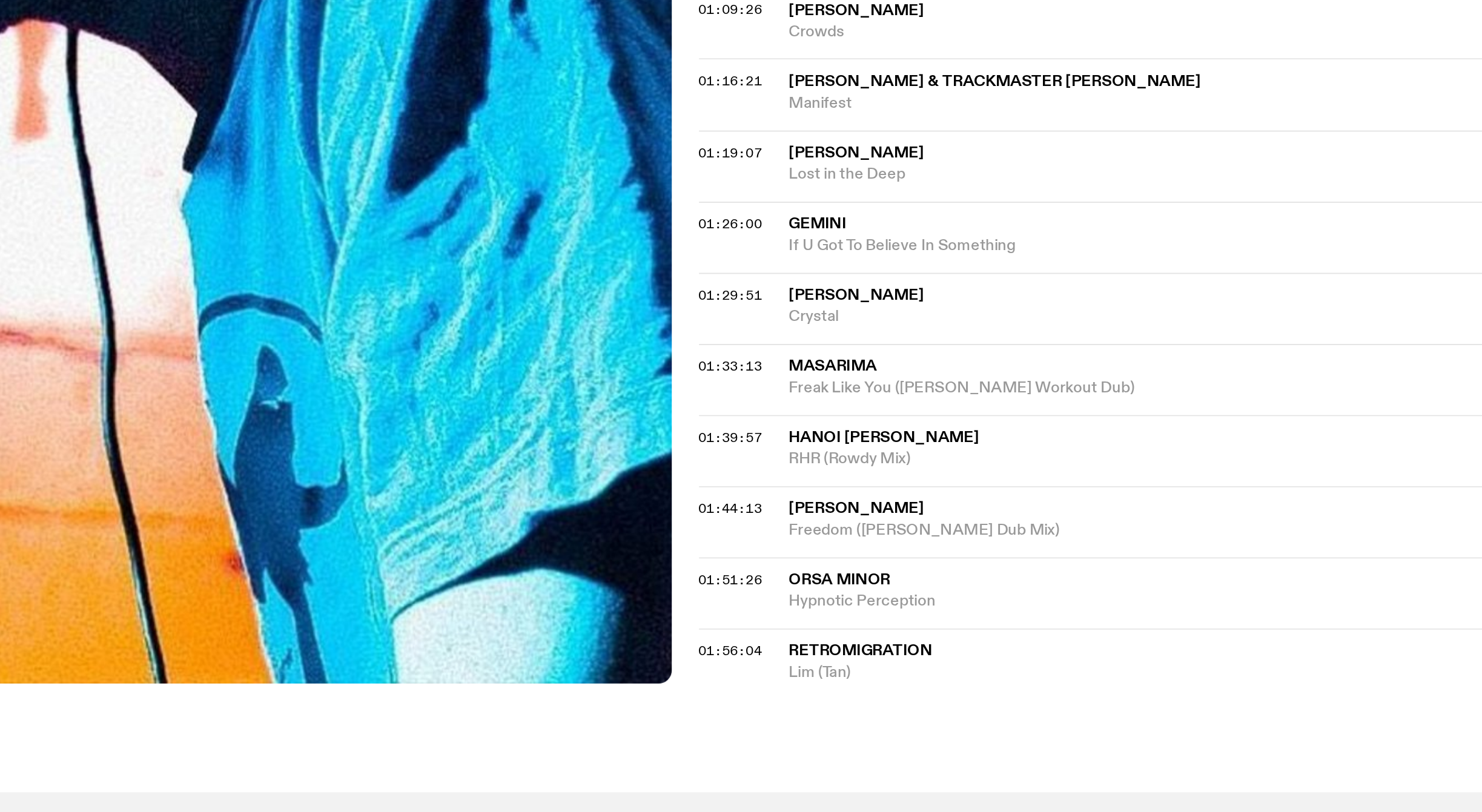
scroll to position [563, 0]
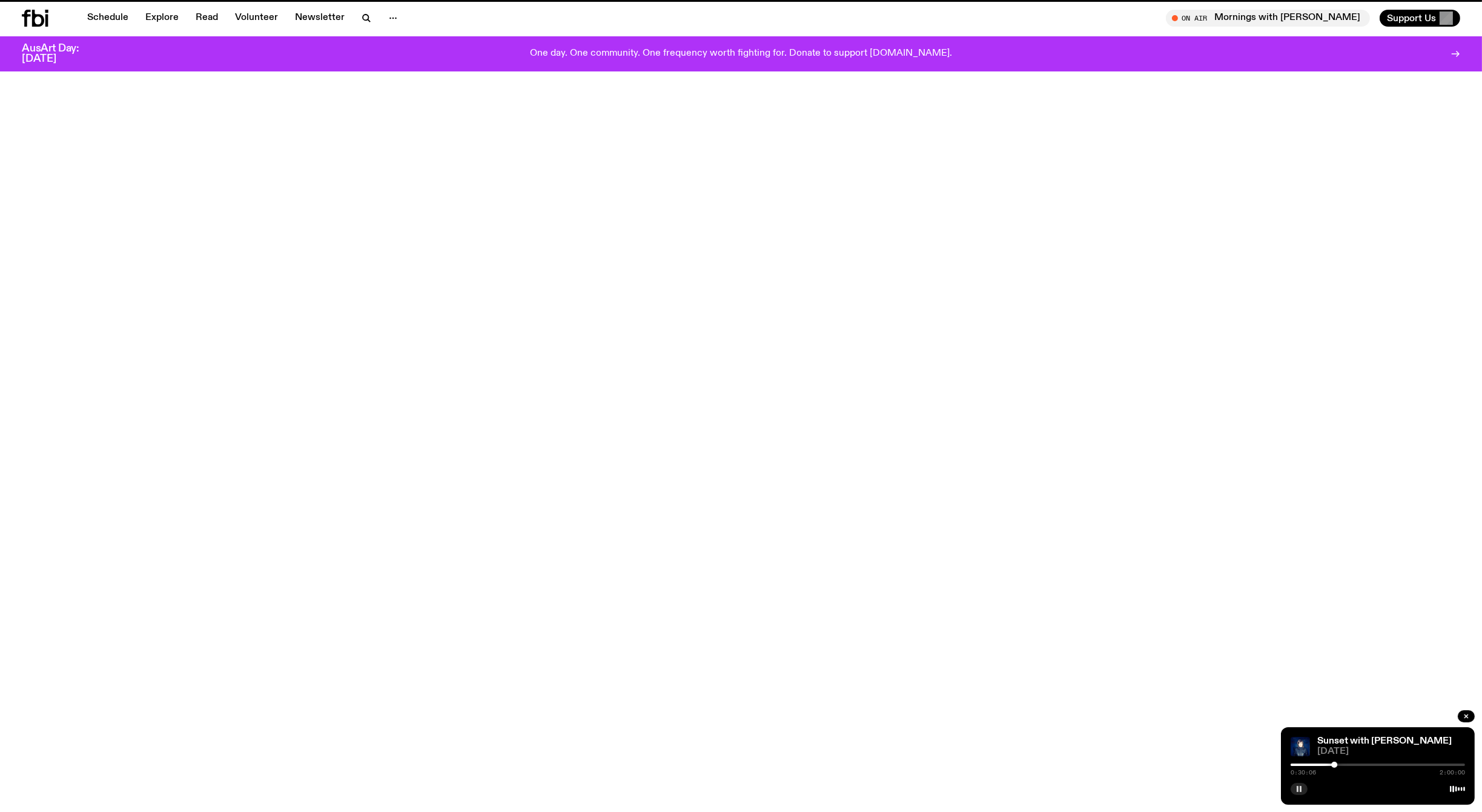
scroll to position [745, 0]
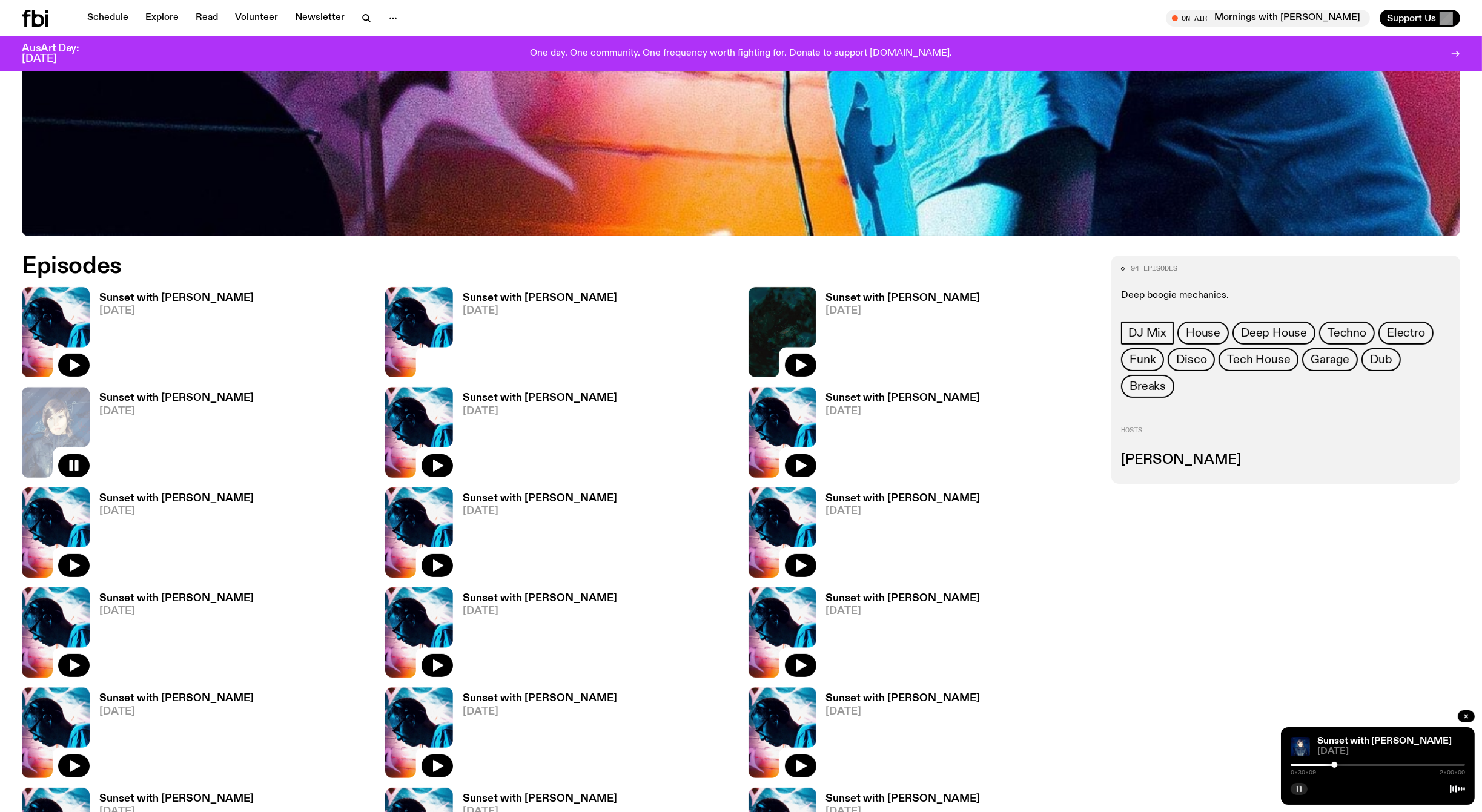
click at [791, 619] on img at bounding box center [782, 633] width 68 height 90
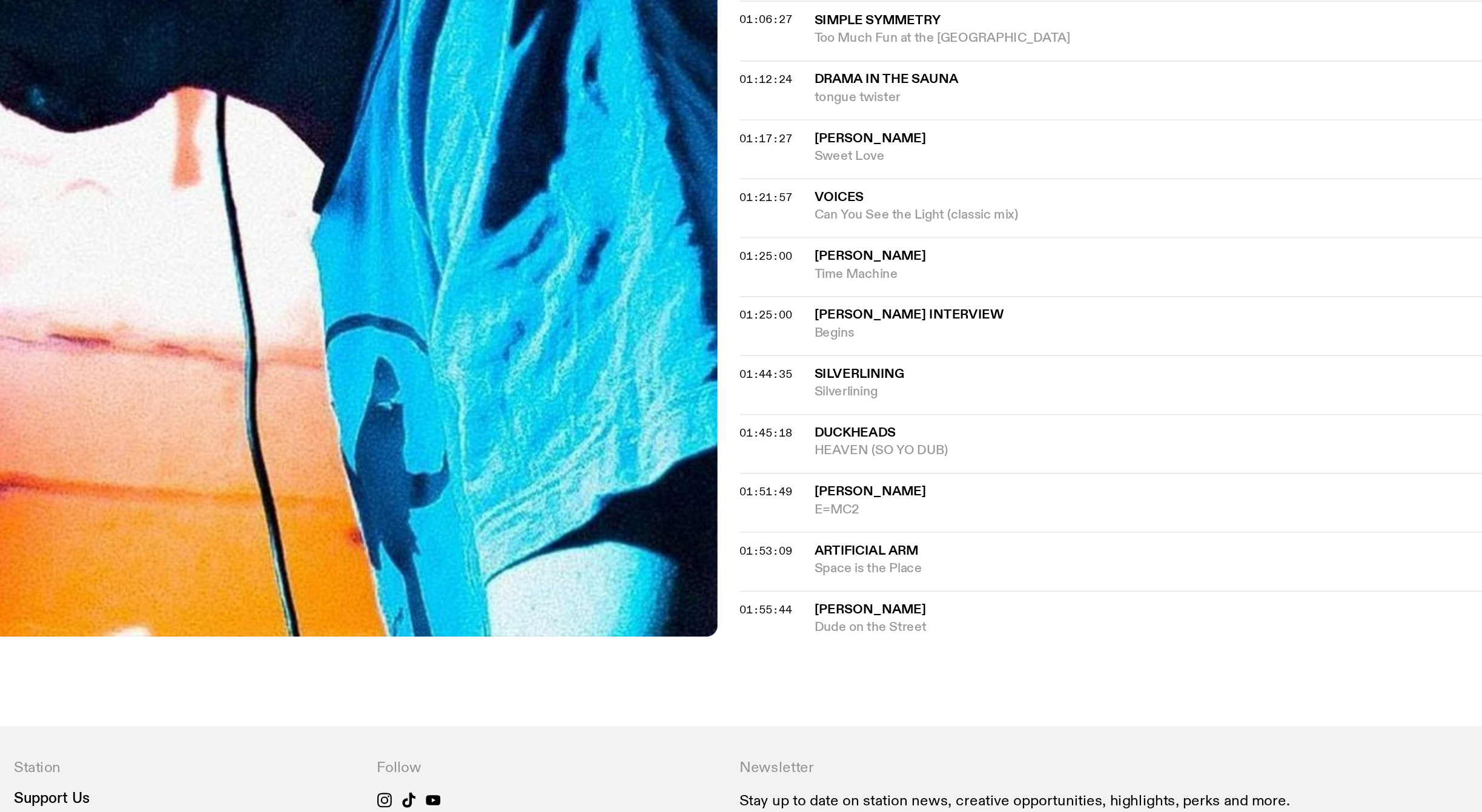
scroll to position [687, 0]
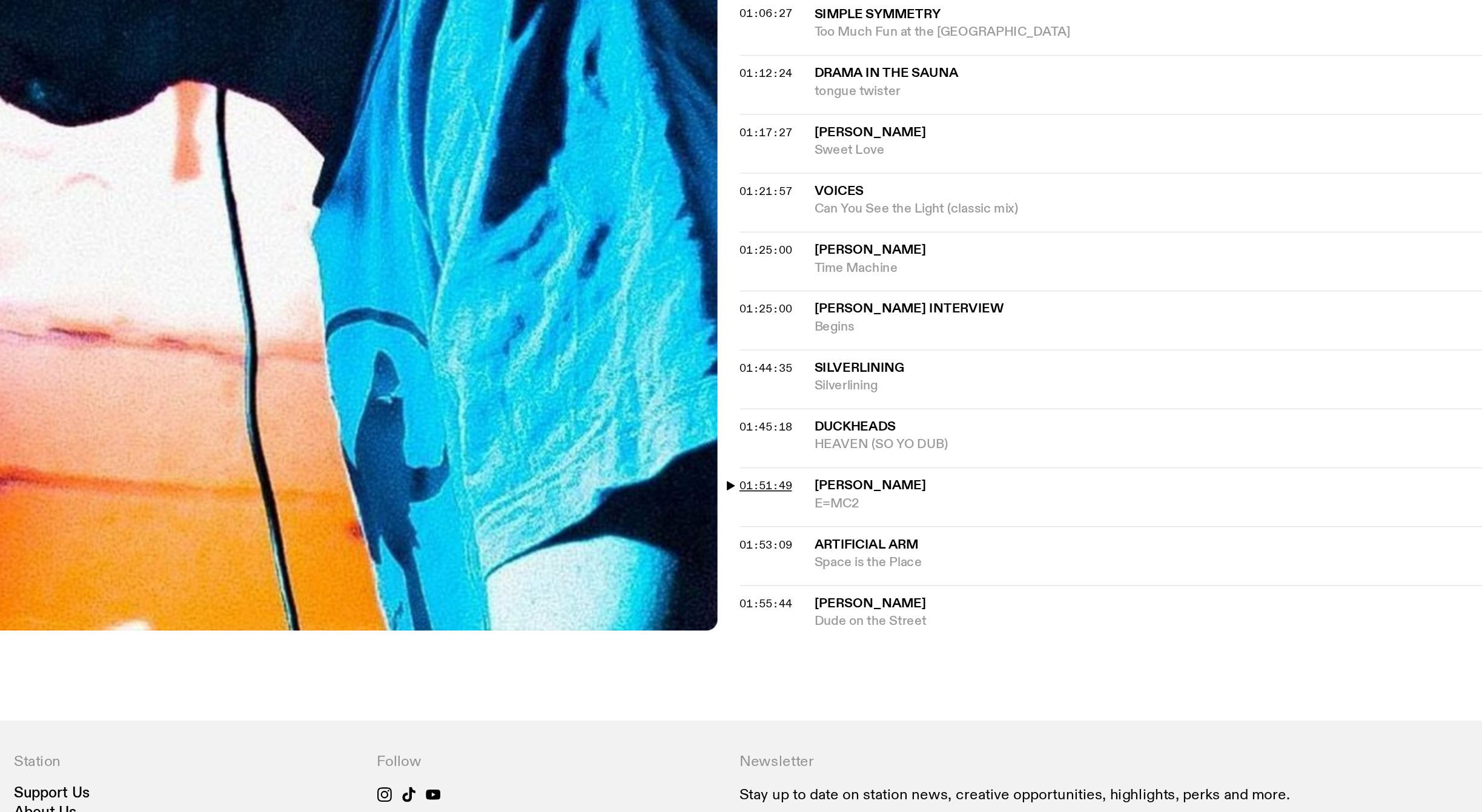
click at [753, 598] on span "01:51:49" at bounding box center [765, 601] width 34 height 10
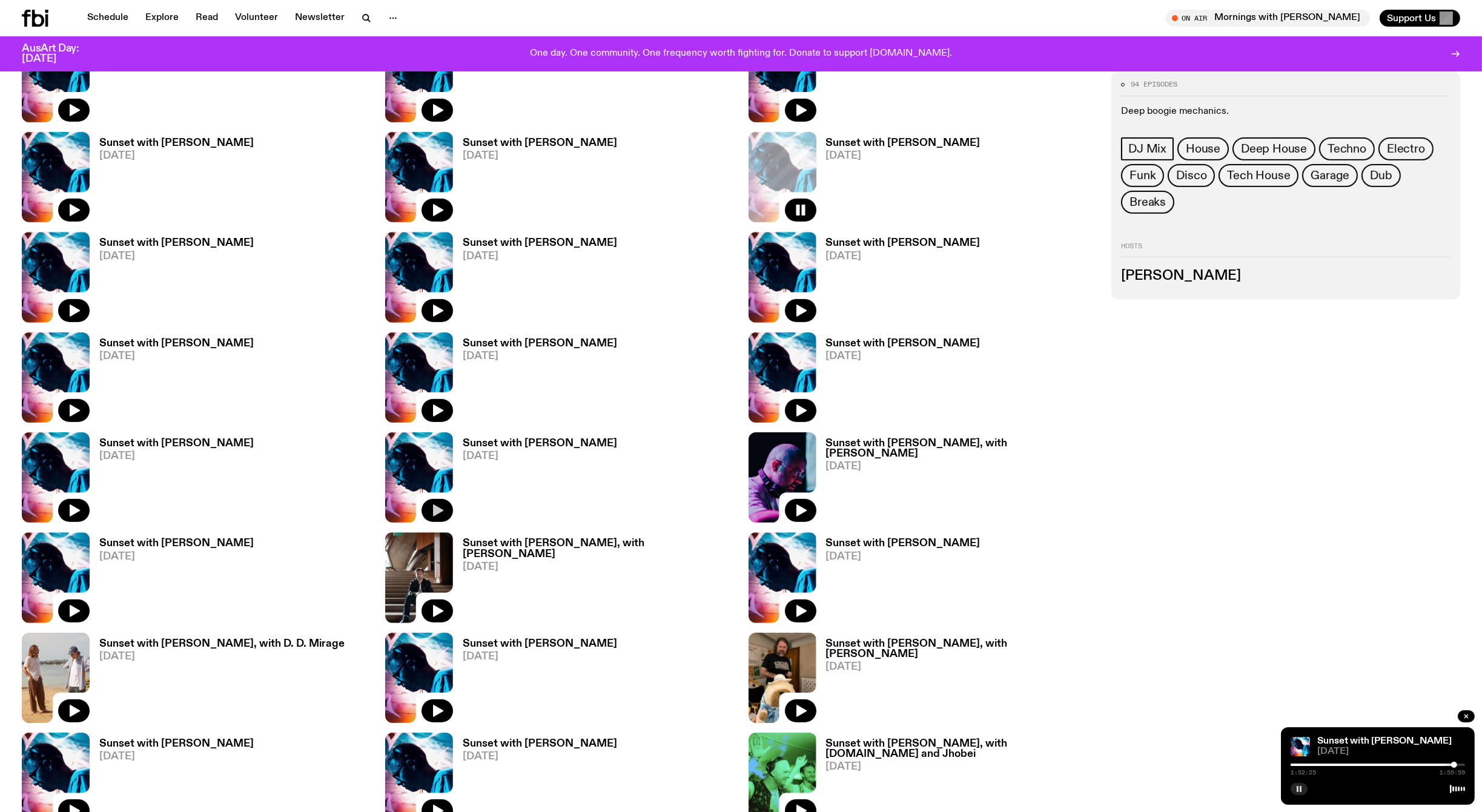
scroll to position [1201, 0]
click at [477, 570] on link "Sunset with [PERSON_NAME], with [PERSON_NAME] [DATE]" at bounding box center [593, 580] width 281 height 84
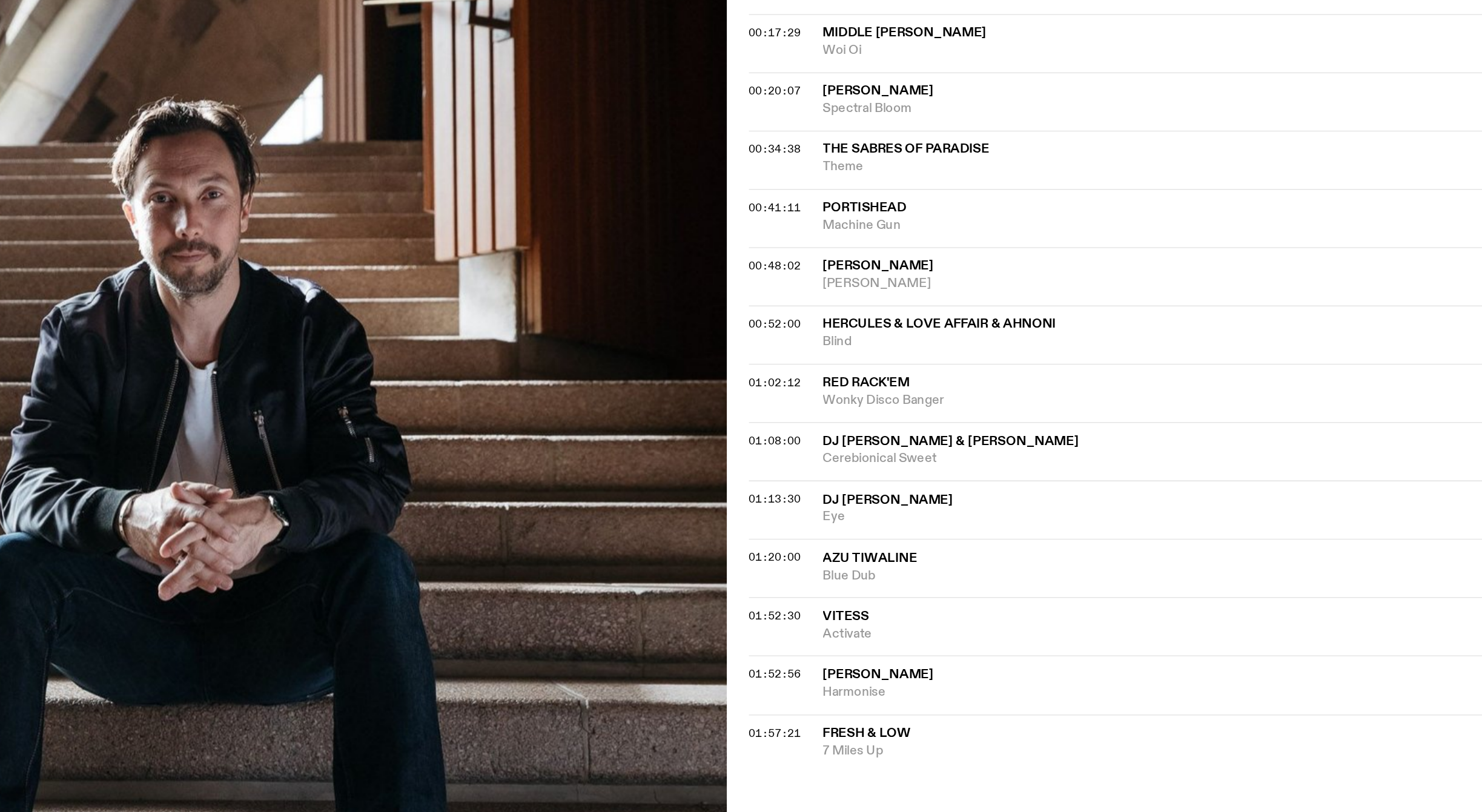
scroll to position [315, 0]
click at [753, 755] on span "01:57:21" at bounding box center [765, 760] width 34 height 10
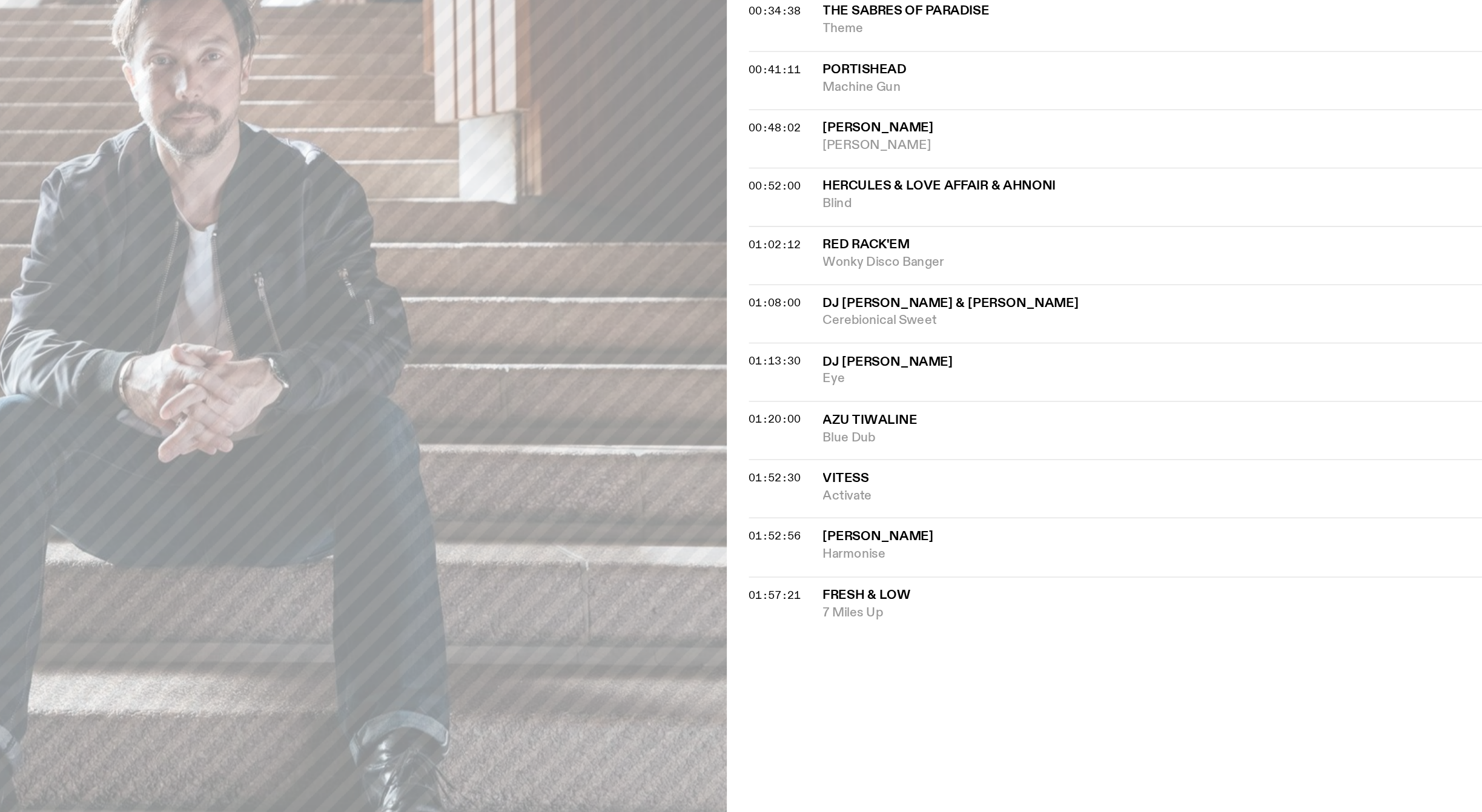
scroll to position [407, 0]
